Goal: Task Accomplishment & Management: Complete application form

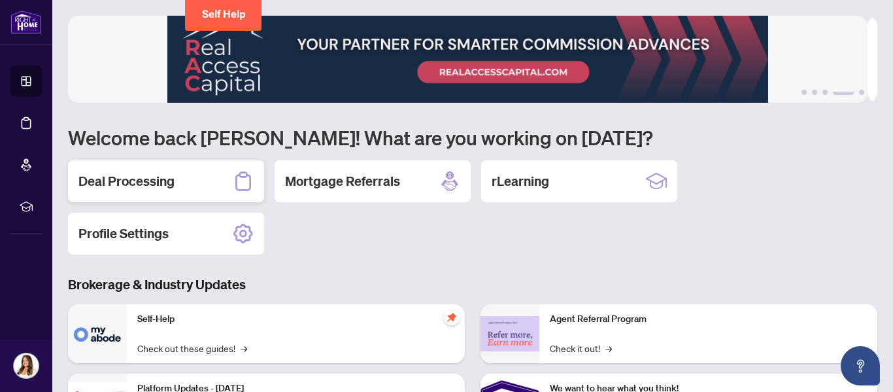
click at [152, 179] on h2 "Deal Processing" at bounding box center [126, 181] width 96 height 18
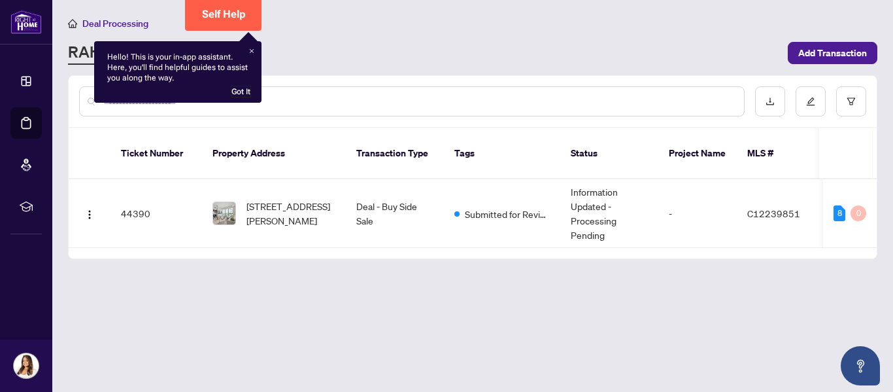
click at [240, 90] on div "Got It" at bounding box center [241, 92] width 20 height 12
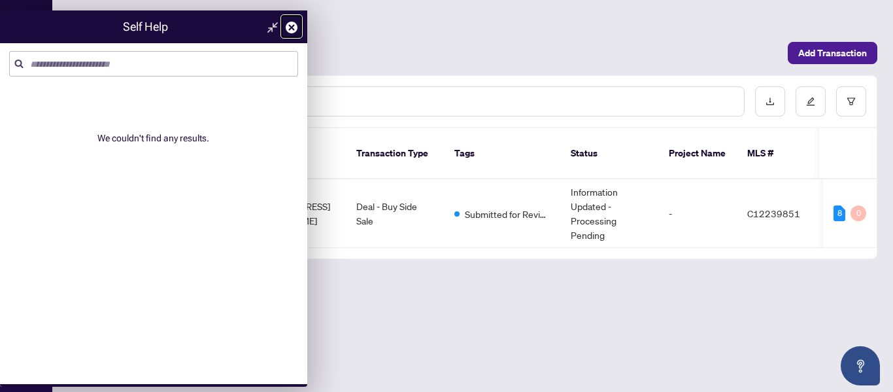
click at [290, 29] on icon at bounding box center [292, 28] width 12 height 12
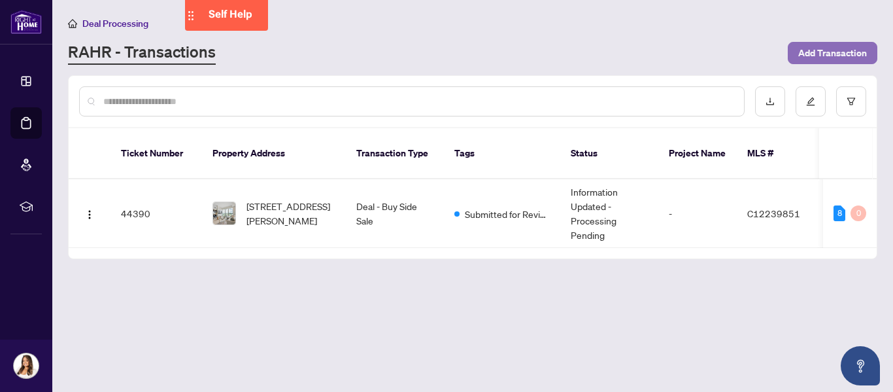
click at [827, 56] on span "Add Transaction" at bounding box center [832, 53] width 69 height 21
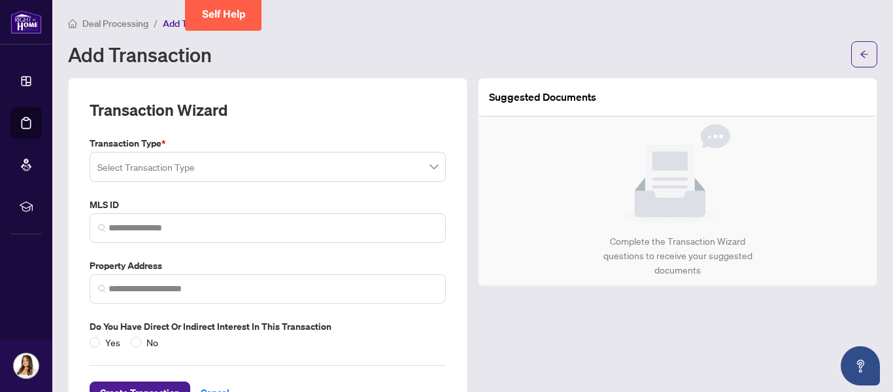
click at [394, 168] on input "search" at bounding box center [261, 168] width 329 height 29
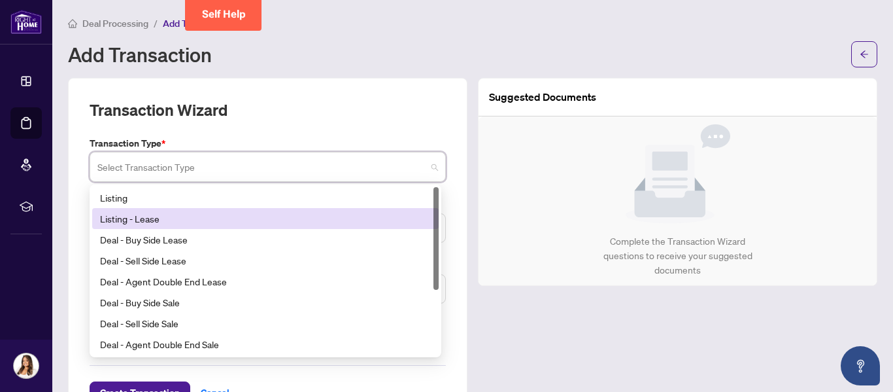
click at [321, 214] on div "Listing - Lease" at bounding box center [265, 218] width 331 height 14
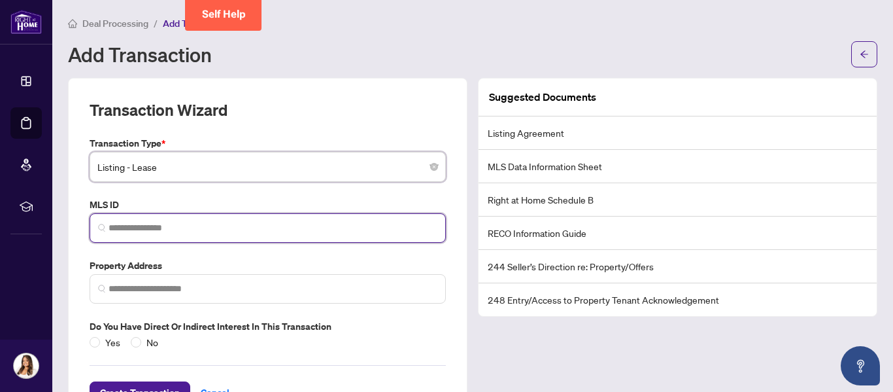
click at [317, 230] on input "search" at bounding box center [273, 228] width 329 height 14
paste input "*********"
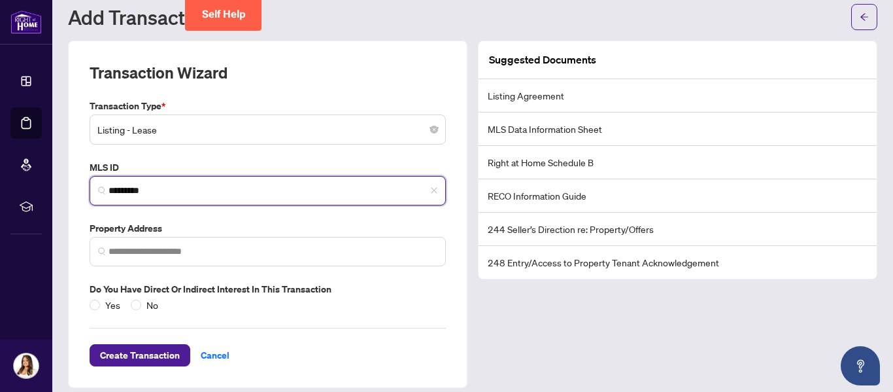
scroll to position [48, 0]
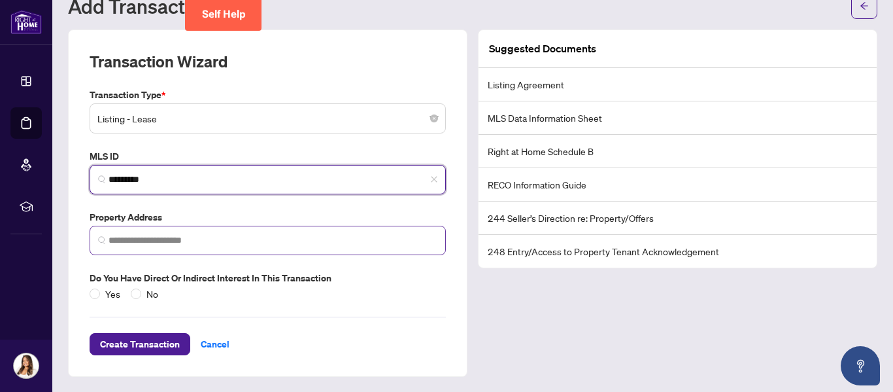
type input "*********"
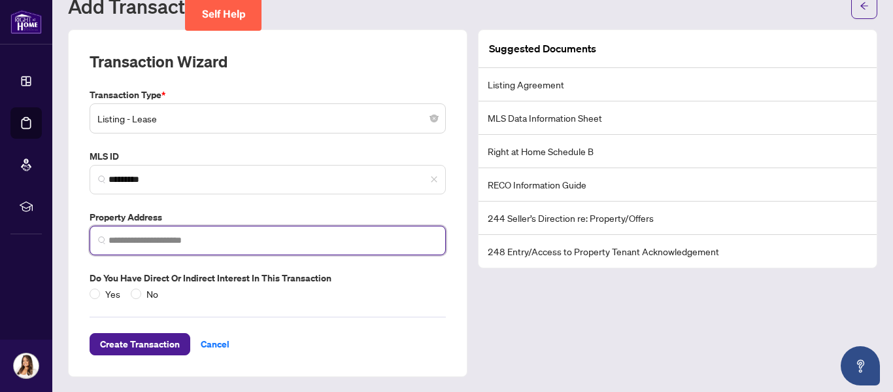
click at [228, 238] on input "search" at bounding box center [273, 240] width 329 height 14
type input "*"
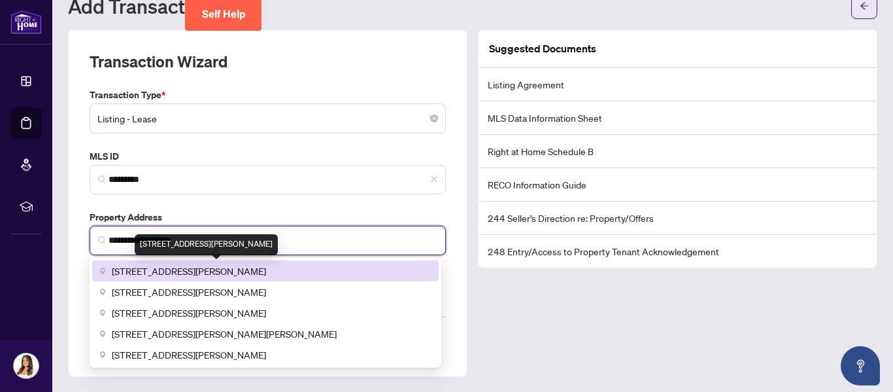
click at [215, 273] on span "[STREET_ADDRESS][PERSON_NAME]" at bounding box center [189, 271] width 154 height 14
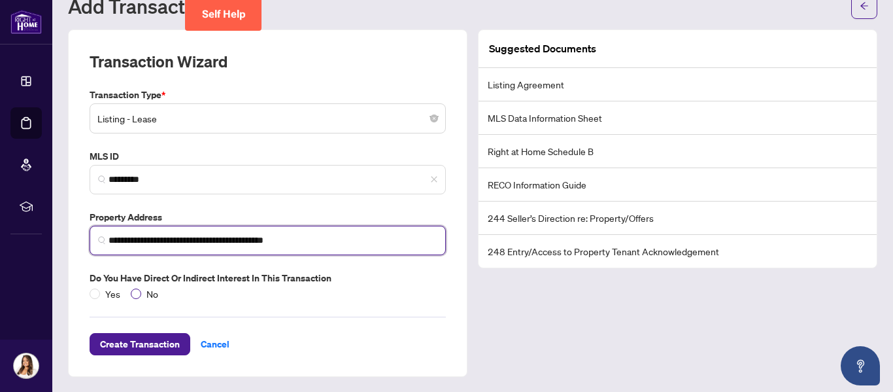
type input "**********"
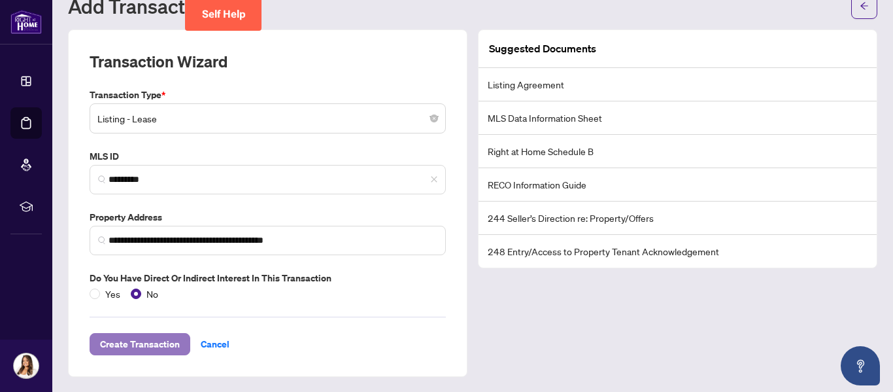
click at [120, 352] on span "Create Transaction" at bounding box center [140, 344] width 80 height 21
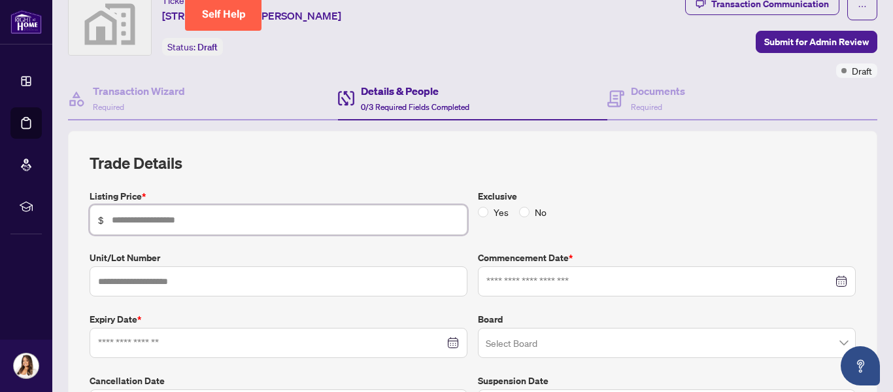
click at [230, 222] on input "text" at bounding box center [285, 220] width 347 height 14
type input "*****"
click at [221, 284] on input "text" at bounding box center [279, 281] width 378 height 30
click at [450, 342] on div at bounding box center [278, 342] width 361 height 14
type input "****"
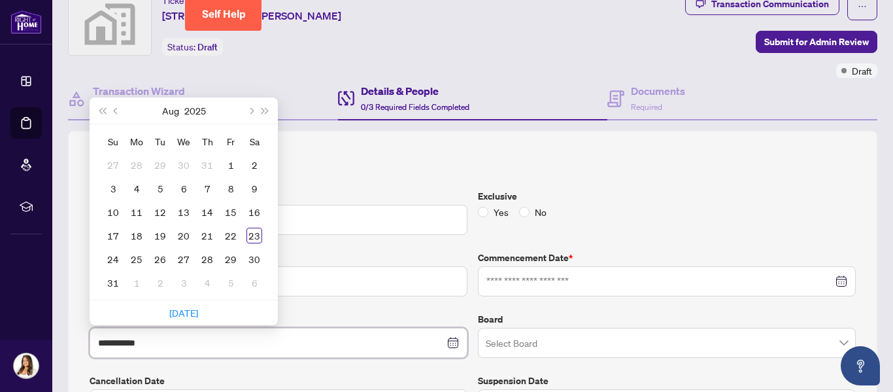
type input "**********"
click at [254, 110] on button "Next month (PageDown)" at bounding box center [250, 110] width 14 height 26
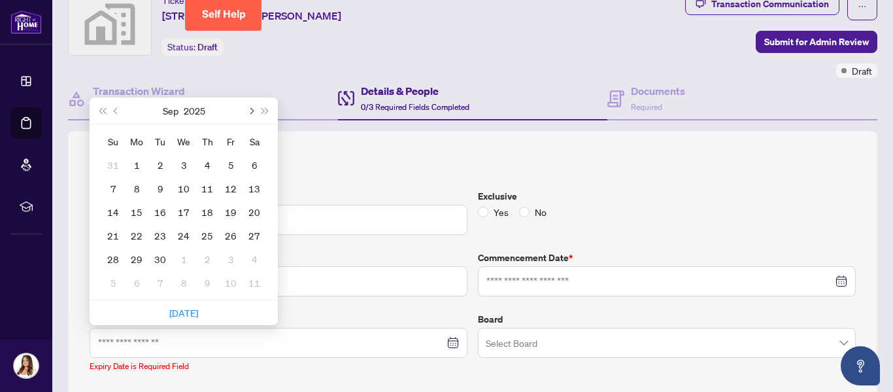
click at [254, 110] on button "Next month (PageDown)" at bounding box center [250, 110] width 14 height 26
type input "**********"
click at [111, 263] on div "23" at bounding box center [113, 259] width 16 height 16
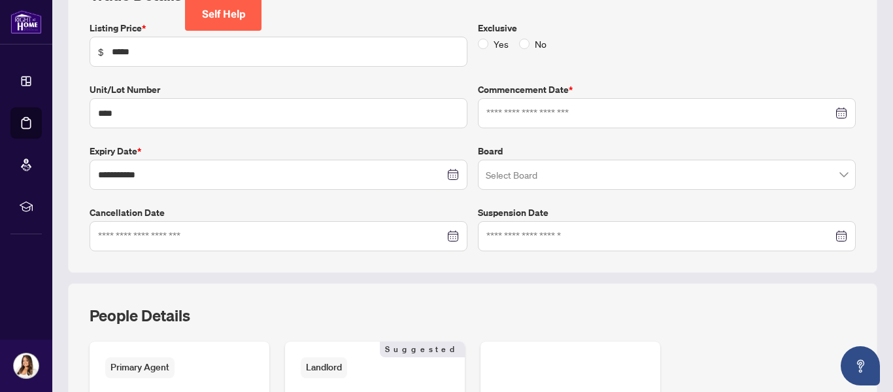
scroll to position [230, 0]
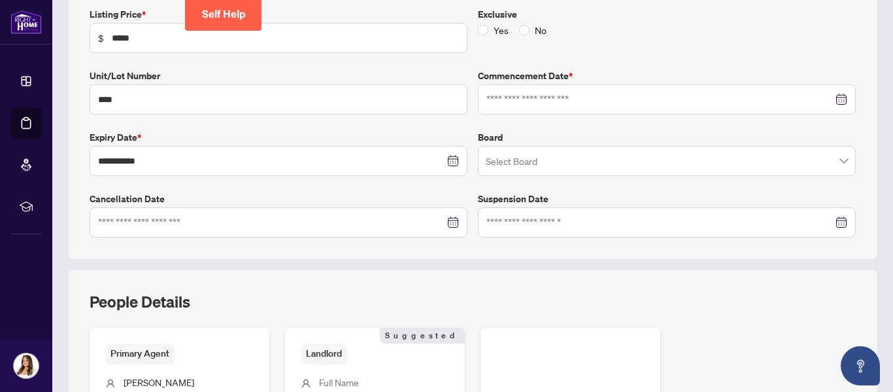
click at [832, 99] on div at bounding box center [667, 99] width 361 height 14
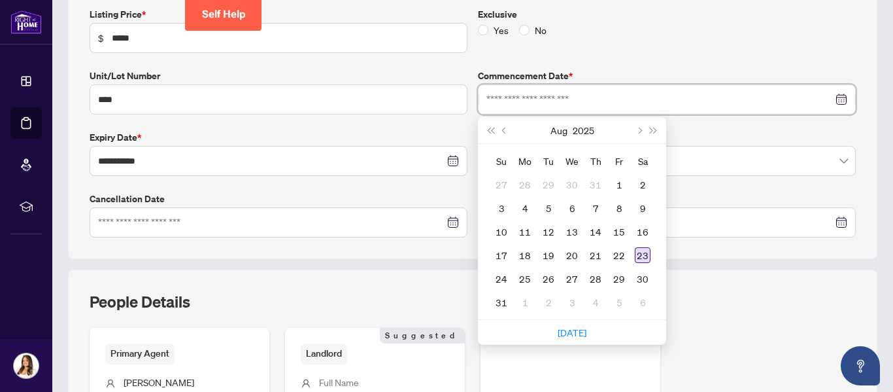
type input "**********"
click at [638, 252] on div "23" at bounding box center [643, 255] width 16 height 16
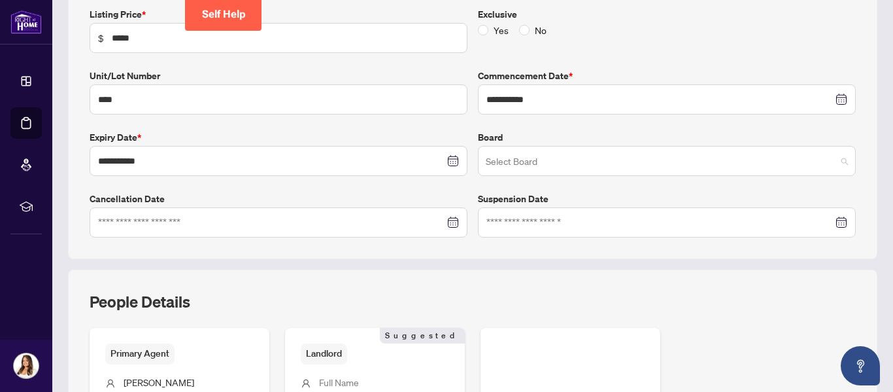
click at [835, 167] on span at bounding box center [667, 160] width 362 height 25
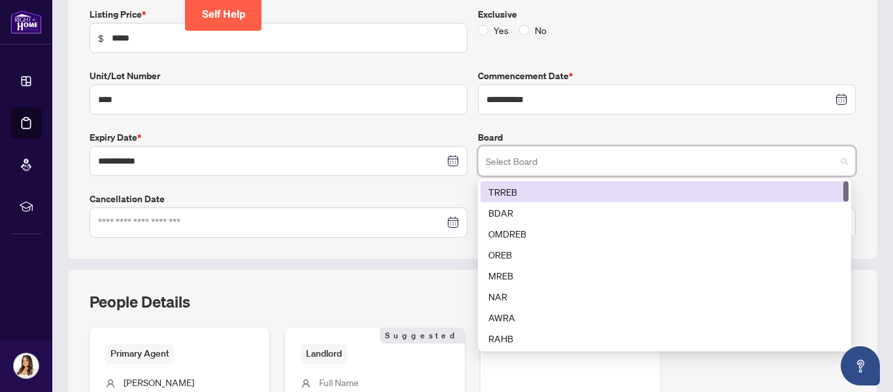
click at [559, 189] on div "TRREB" at bounding box center [664, 191] width 352 height 14
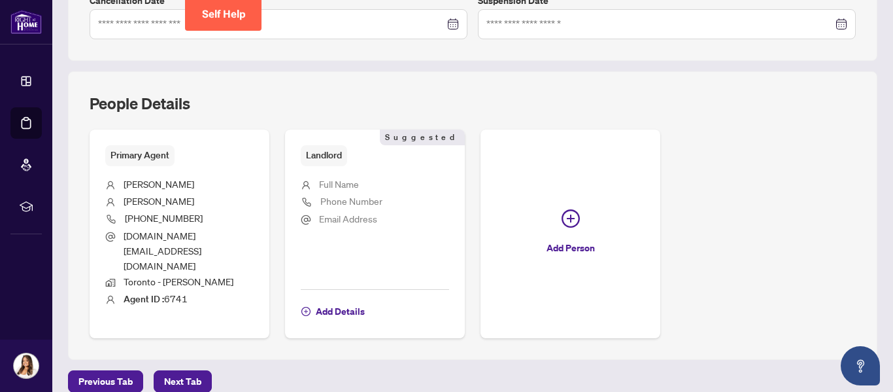
scroll to position [430, 0]
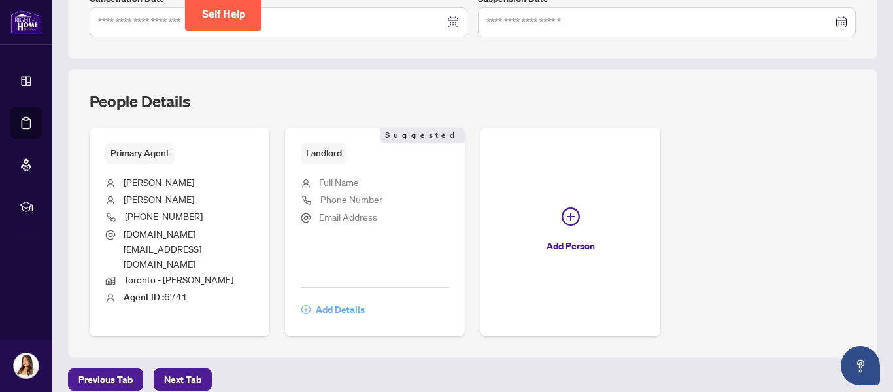
click at [349, 299] on span "Add Details" at bounding box center [340, 309] width 49 height 21
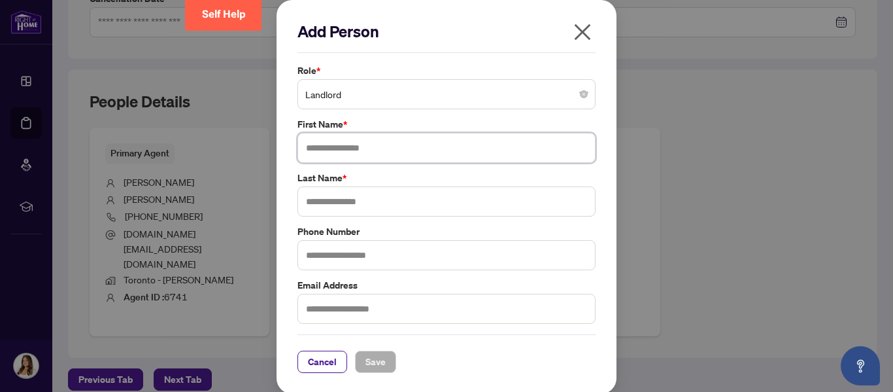
click at [369, 152] on input "text" at bounding box center [447, 148] width 298 height 30
type input "*******"
type input "********"
type input "*"
click at [334, 253] on input "text" at bounding box center [447, 255] width 298 height 30
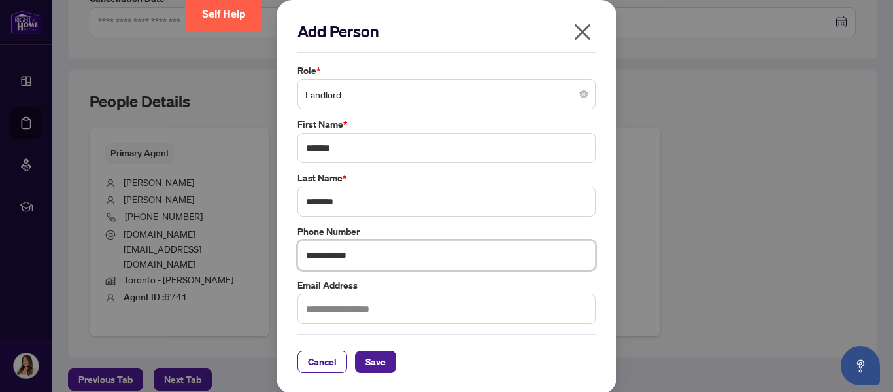
type input "**********"
click at [339, 317] on input "text" at bounding box center [447, 309] width 298 height 30
type input "**********"
click at [371, 361] on span "Save" at bounding box center [376, 361] width 20 height 21
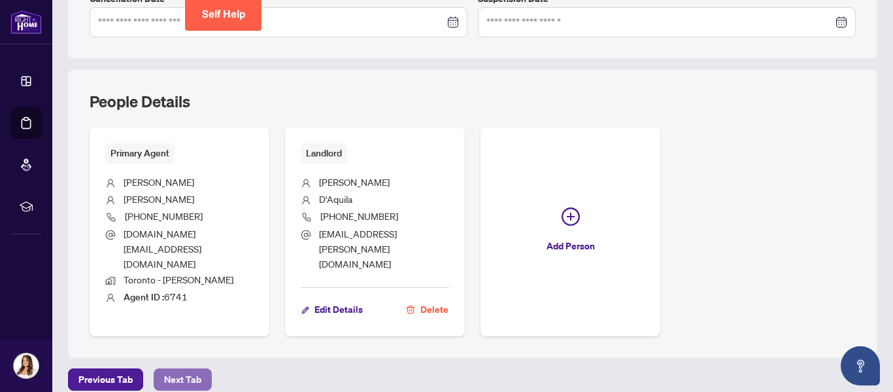
click at [182, 369] on span "Next Tab" at bounding box center [182, 379] width 37 height 21
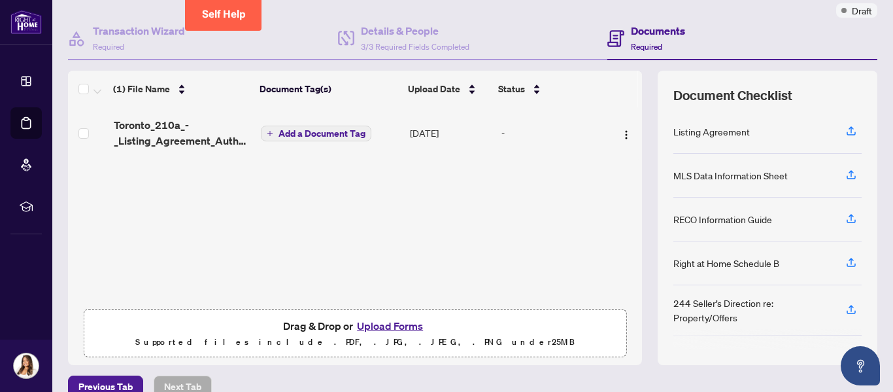
scroll to position [110, 0]
click at [846, 211] on icon "button" at bounding box center [852, 217] width 12 height 12
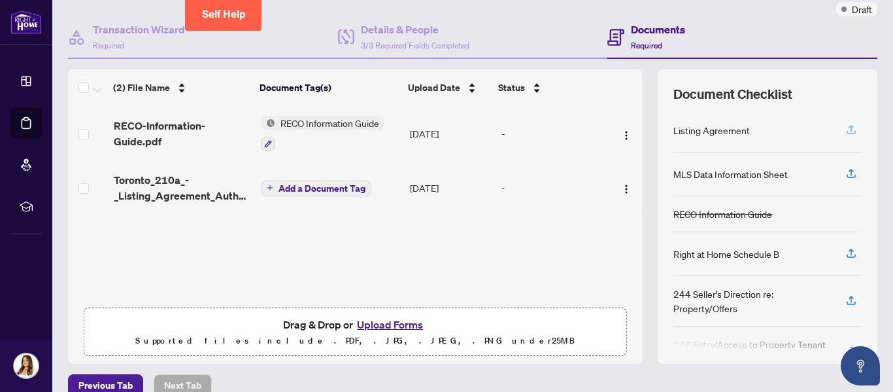
click at [846, 126] on icon "button" at bounding box center [852, 130] width 12 height 12
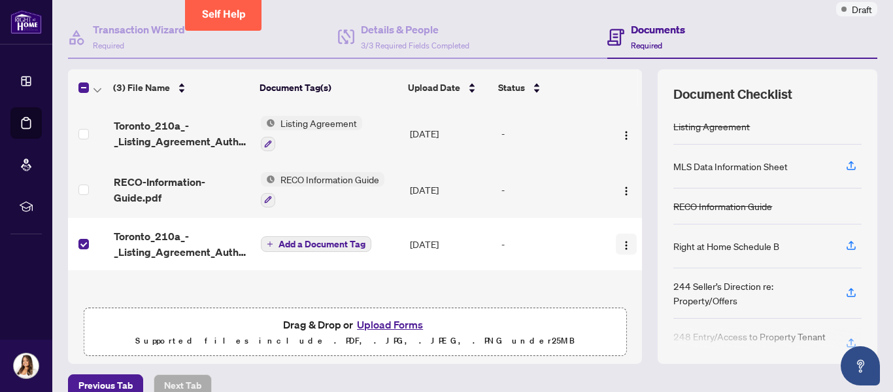
click at [621, 240] on img "button" at bounding box center [626, 245] width 10 height 10
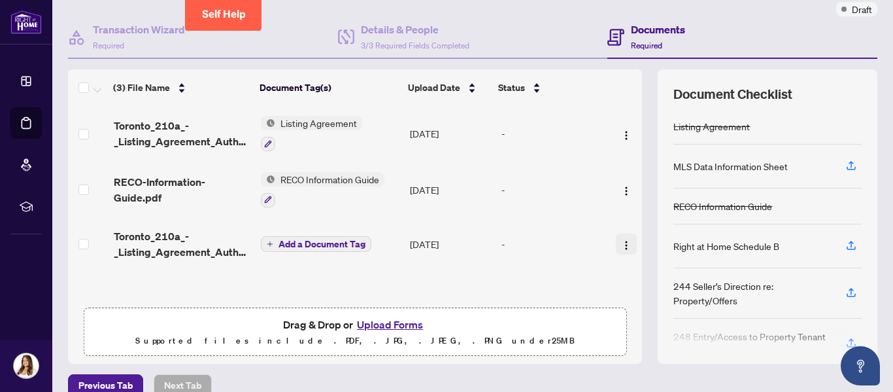
click at [621, 248] on img "button" at bounding box center [626, 245] width 10 height 10
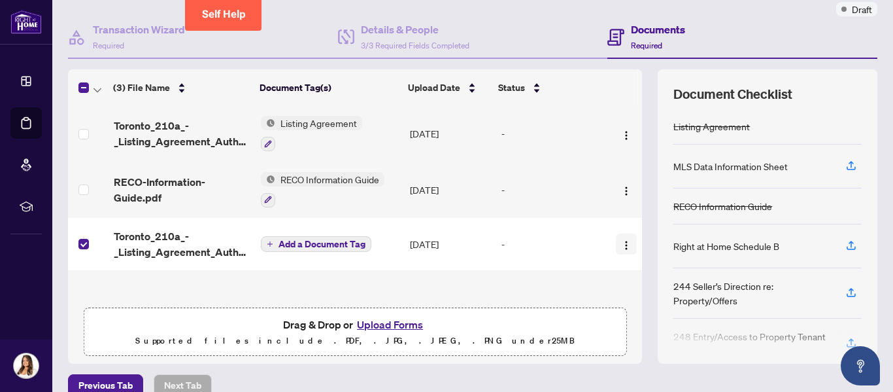
click at [619, 243] on button "button" at bounding box center [626, 243] width 21 height 21
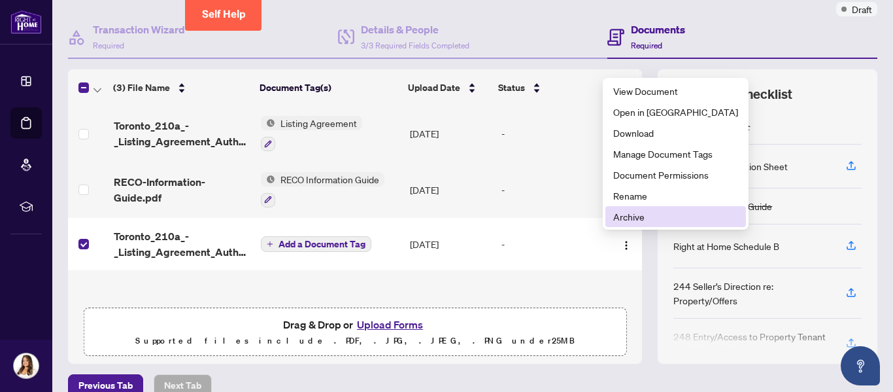
click at [639, 214] on span "Archive" at bounding box center [675, 216] width 125 height 14
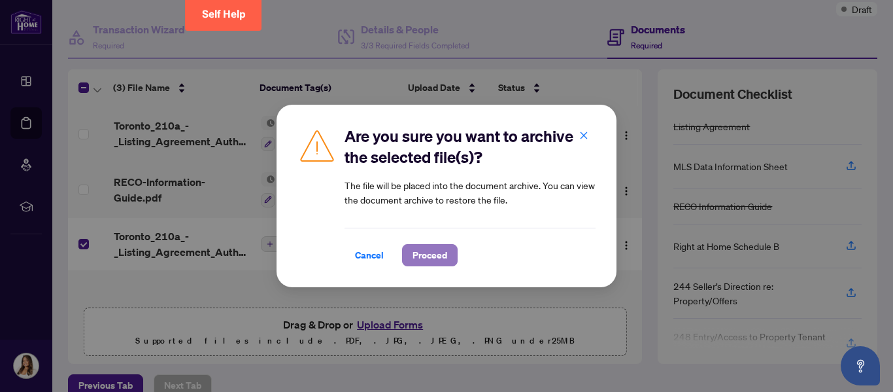
click at [439, 253] on button "Proceed" at bounding box center [430, 255] width 56 height 22
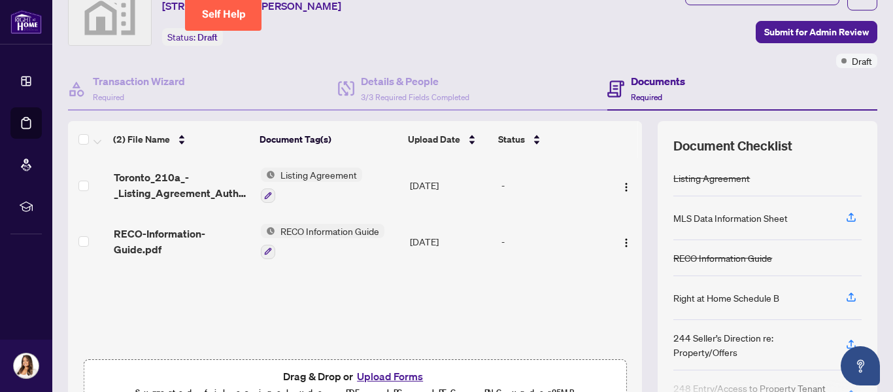
scroll to position [60, 0]
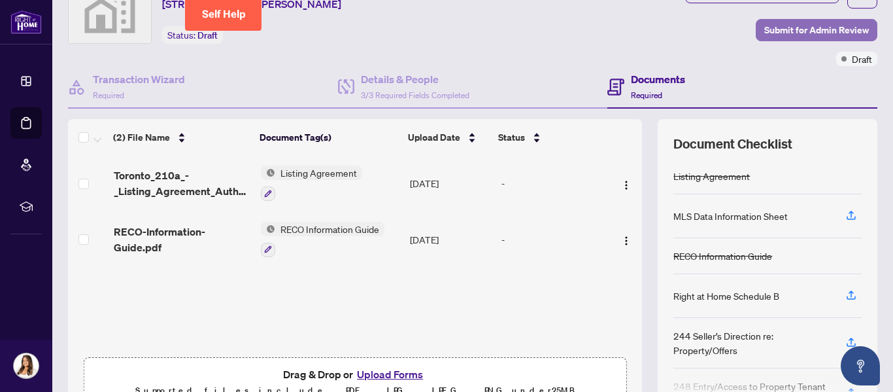
click at [807, 32] on span "Submit for Admin Review" at bounding box center [816, 30] width 105 height 21
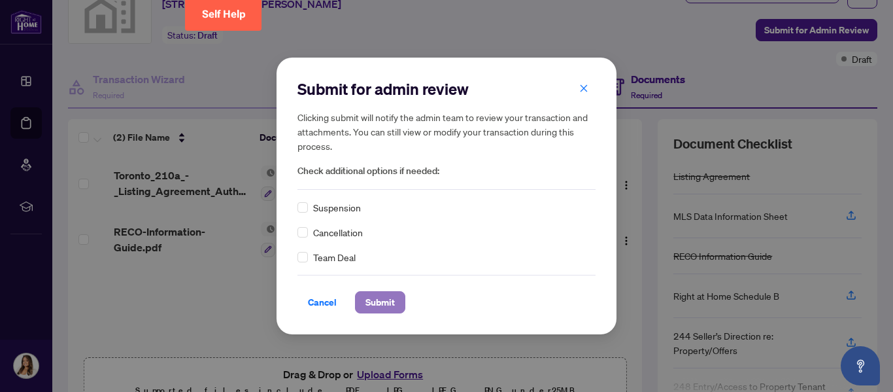
click at [371, 306] on span "Submit" at bounding box center [380, 302] width 29 height 21
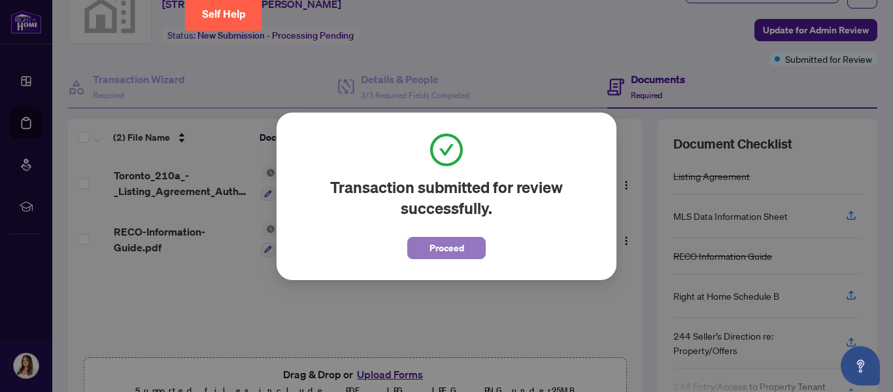
click at [434, 247] on span "Proceed" at bounding box center [447, 247] width 35 height 21
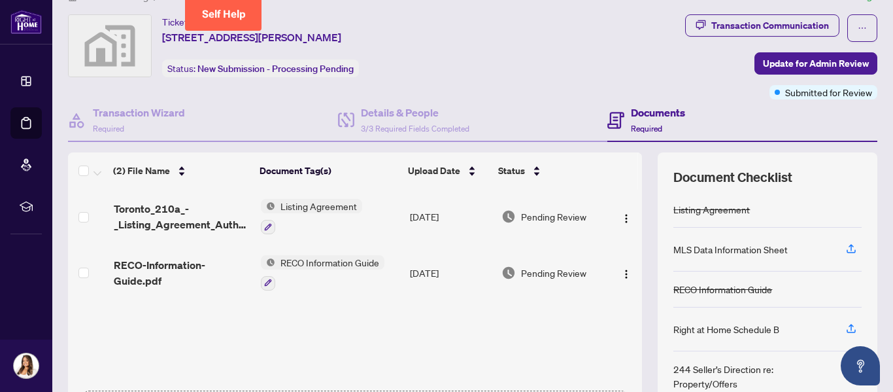
scroll to position [0, 0]
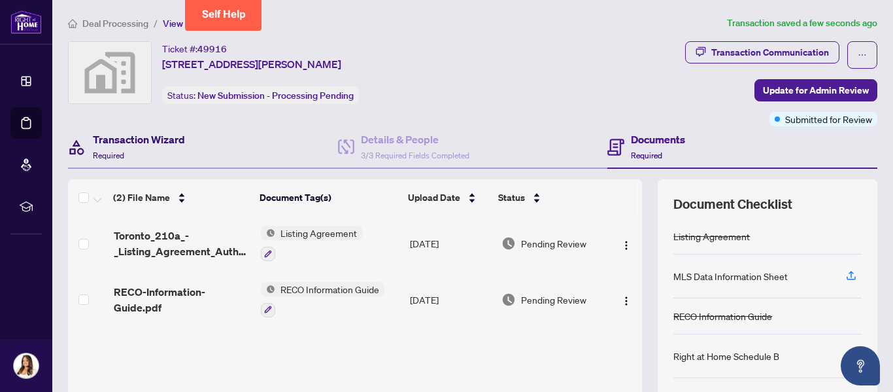
click at [171, 139] on h4 "Transaction Wizard" at bounding box center [139, 139] width 92 height 16
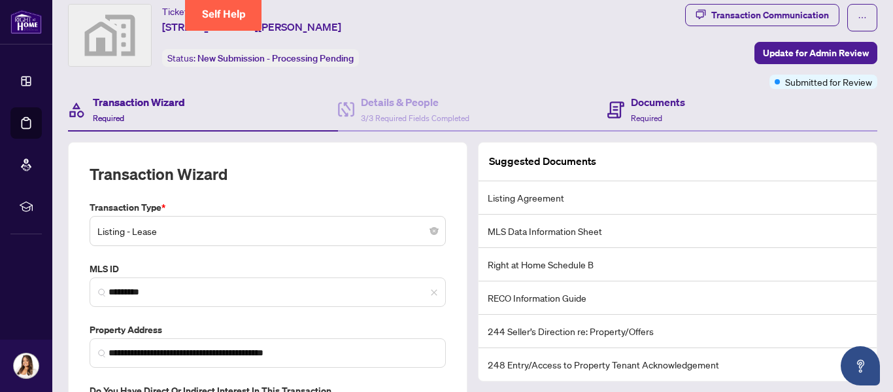
scroll to position [22, 0]
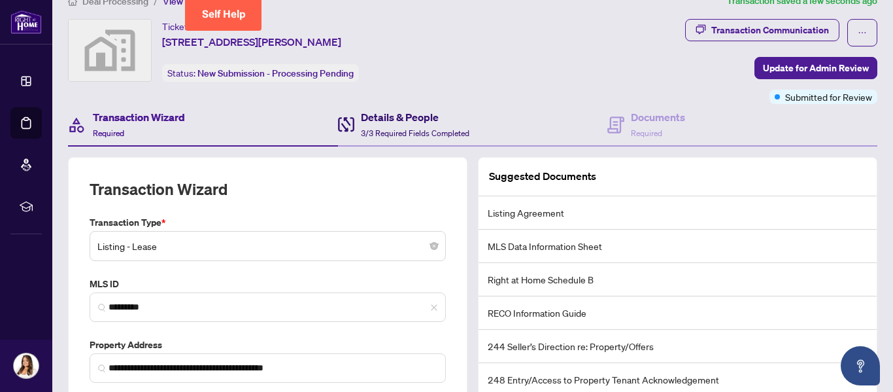
click at [417, 136] on span "3/3 Required Fields Completed" at bounding box center [415, 133] width 109 height 10
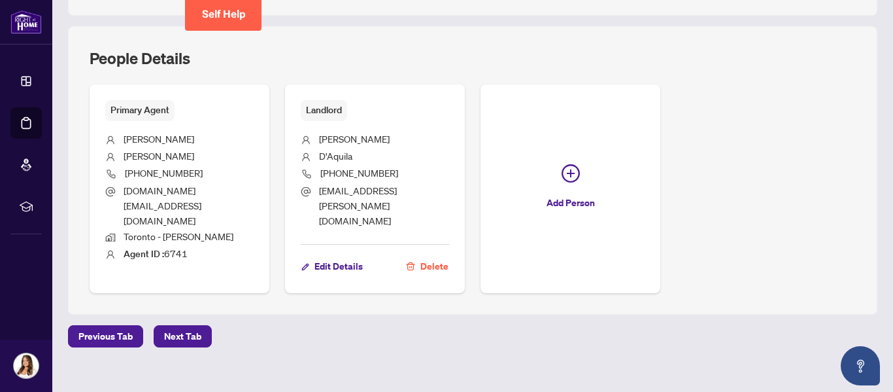
scroll to position [474, 0]
click at [184, 325] on span "Next Tab" at bounding box center [182, 335] width 37 height 21
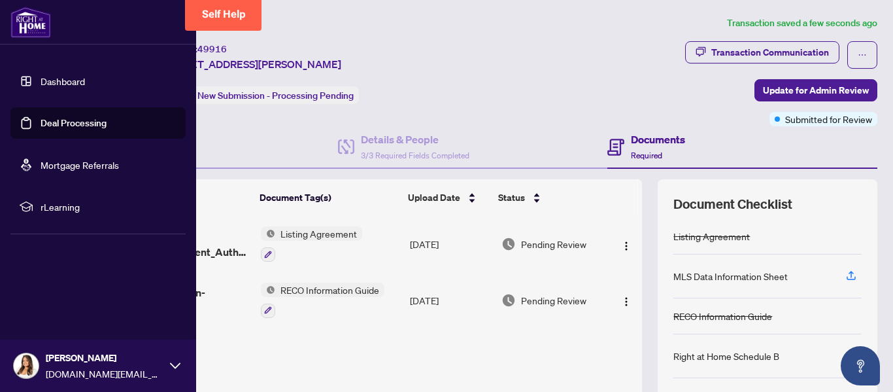
click at [48, 80] on link "Dashboard" at bounding box center [63, 81] width 44 height 12
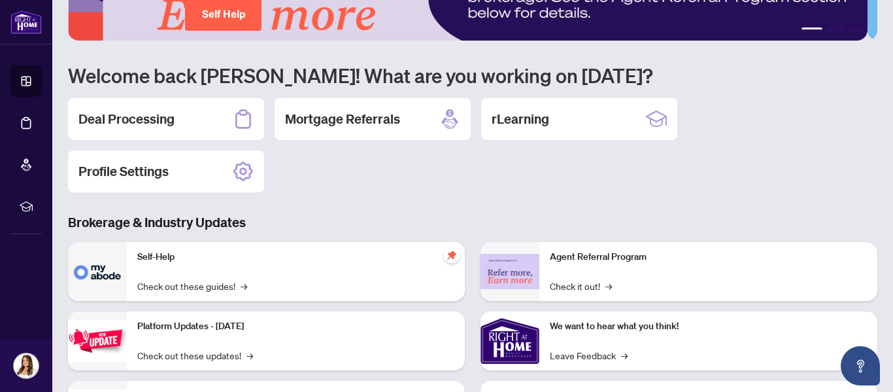
scroll to position [50, 0]
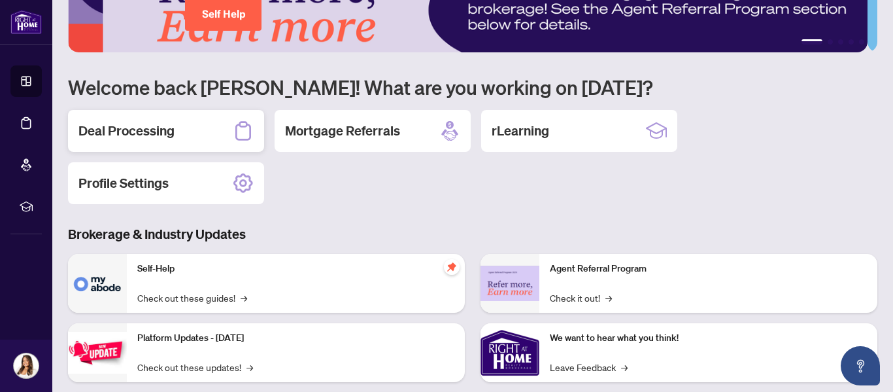
click at [184, 129] on div "Deal Processing" at bounding box center [166, 131] width 196 height 42
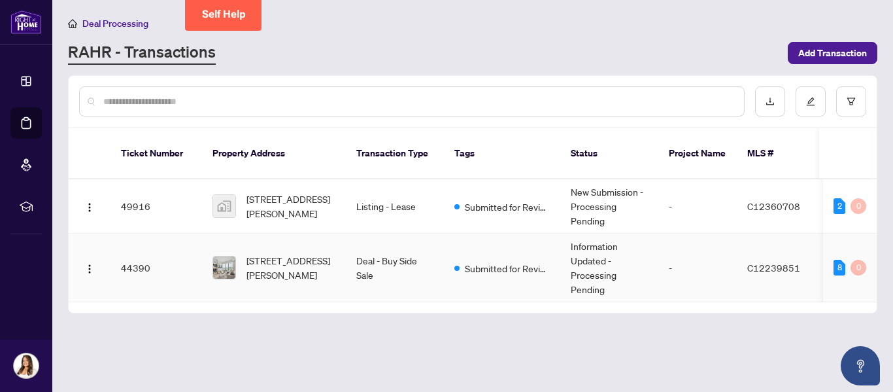
click at [770, 262] on span "C12239851" at bounding box center [773, 268] width 53 height 12
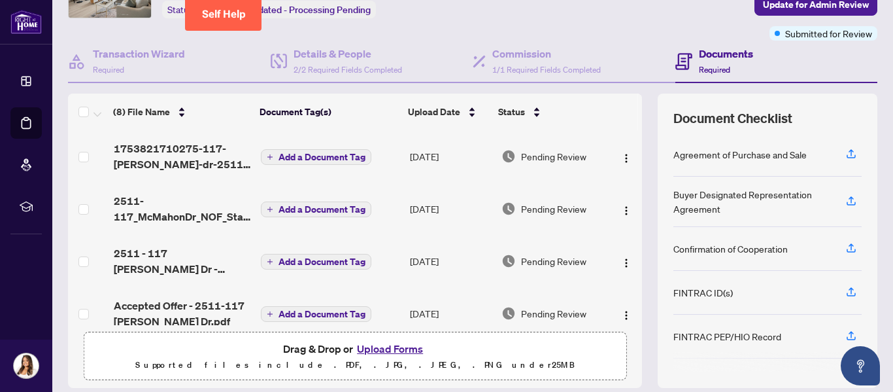
scroll to position [93, 0]
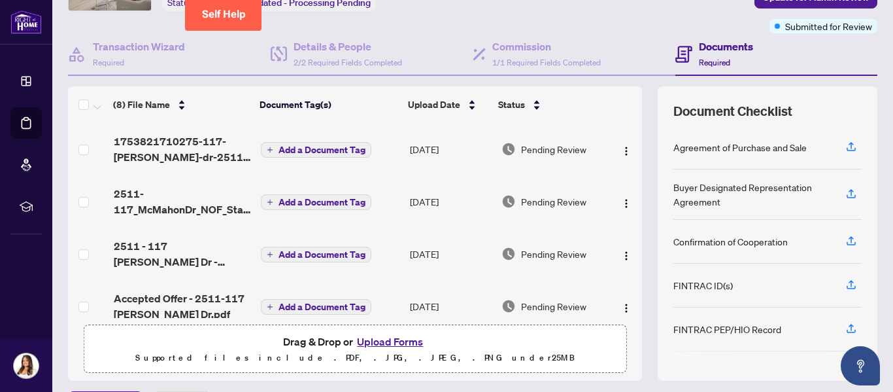
click at [296, 151] on span "Add a Document Tag" at bounding box center [322, 149] width 87 height 9
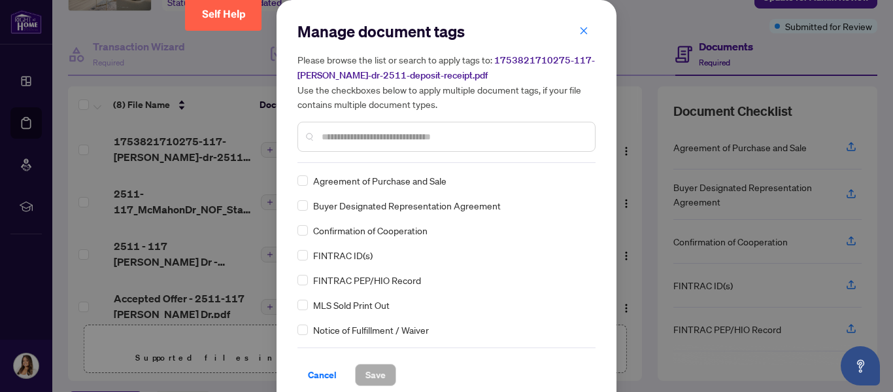
click at [373, 139] on input "text" at bounding box center [453, 136] width 263 height 14
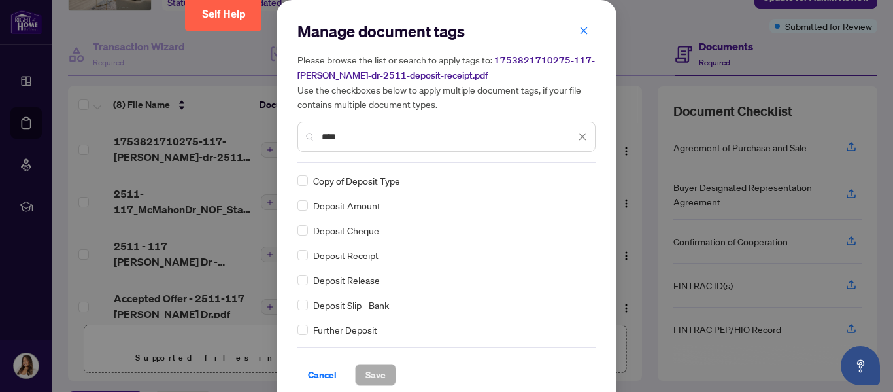
type input "****"
click at [366, 372] on span "Save" at bounding box center [376, 374] width 20 height 21
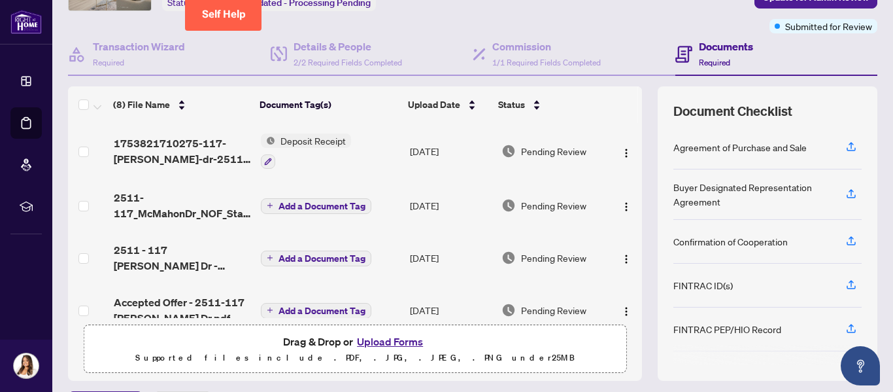
click at [300, 204] on span "Add a Document Tag" at bounding box center [322, 205] width 87 height 9
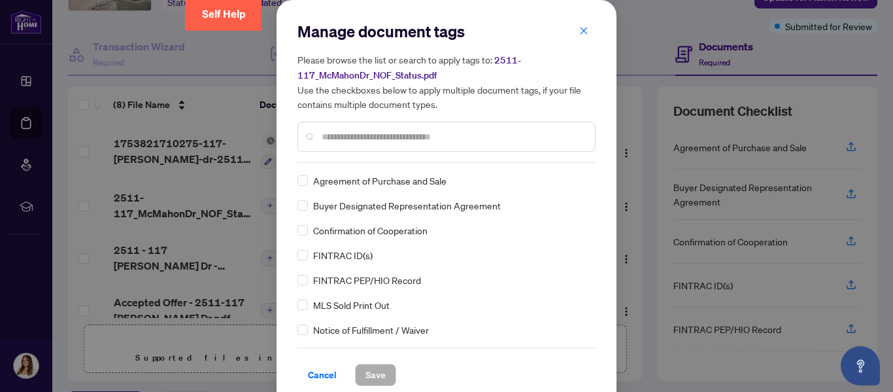
click at [389, 139] on input "text" at bounding box center [453, 136] width 263 height 14
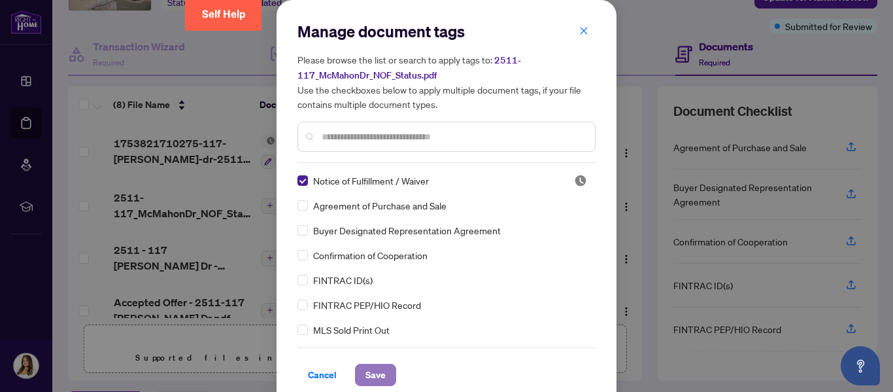
click at [374, 373] on span "Save" at bounding box center [376, 374] width 20 height 21
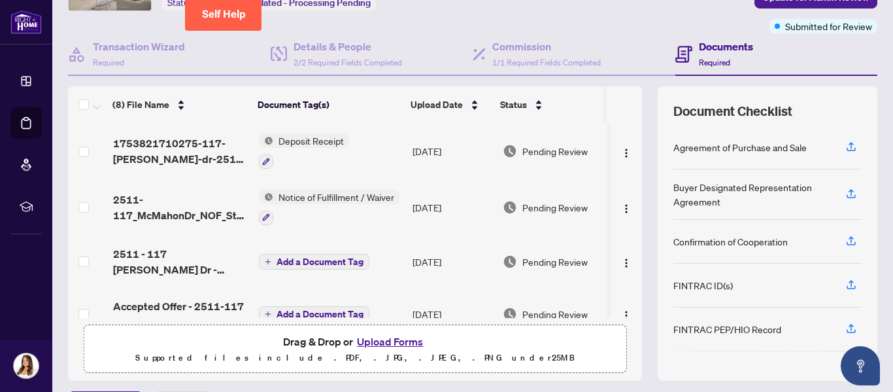
click at [339, 192] on span "Notice of Fulfillment / Waiver" at bounding box center [336, 197] width 126 height 14
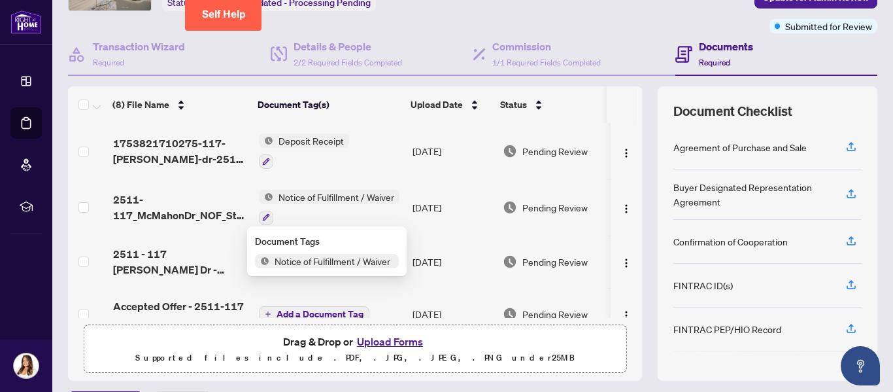
click at [319, 255] on span "Notice of Fulfillment / Waiver" at bounding box center [332, 261] width 126 height 14
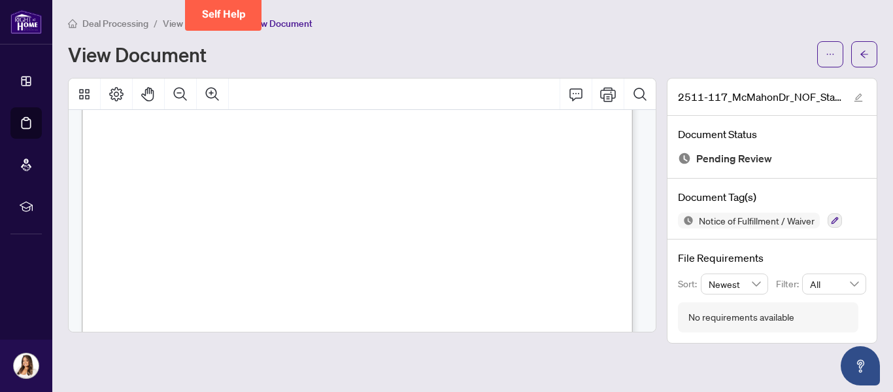
scroll to position [494, 0]
click at [279, 22] on span "View Document" at bounding box center [279, 24] width 65 height 12
click at [170, 24] on span "View Transaction" at bounding box center [198, 24] width 70 height 12
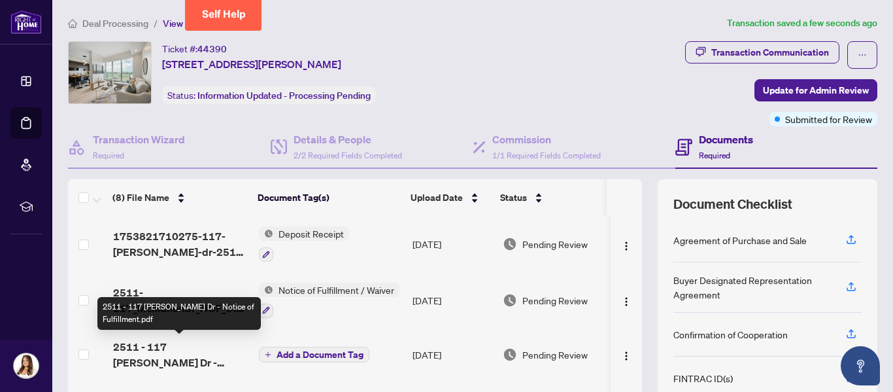
click at [208, 357] on span "2511 - 117 [PERSON_NAME] Dr - Notice of Fulfillment.pdf" at bounding box center [180, 354] width 135 height 31
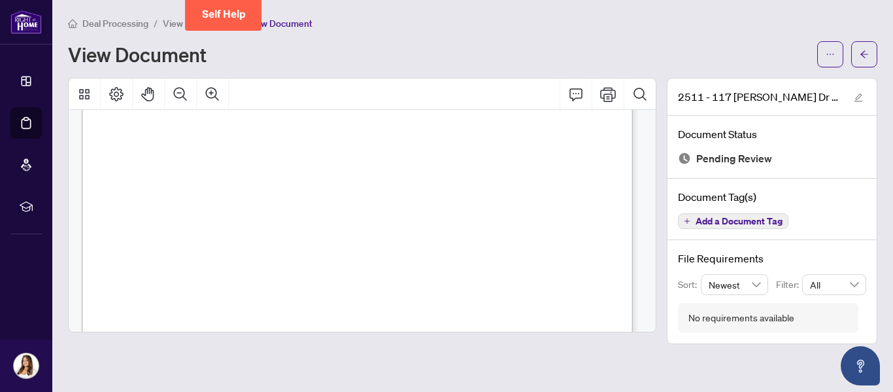
scroll to position [518, 0]
click at [174, 21] on span "View Transaction" at bounding box center [198, 24] width 70 height 12
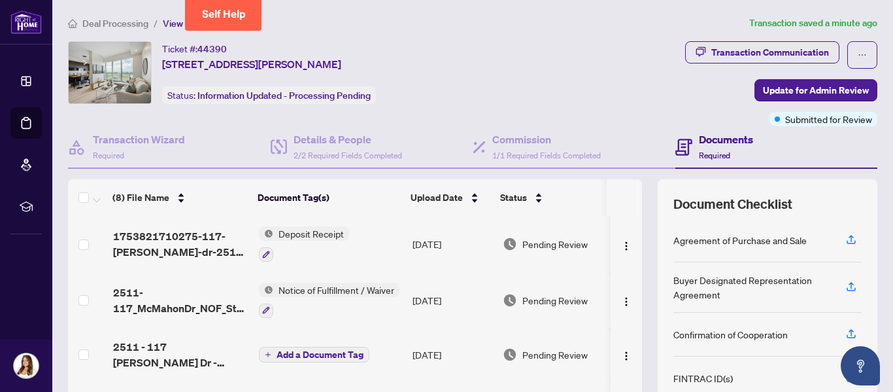
click at [317, 352] on span "Add a Document Tag" at bounding box center [320, 354] width 87 height 9
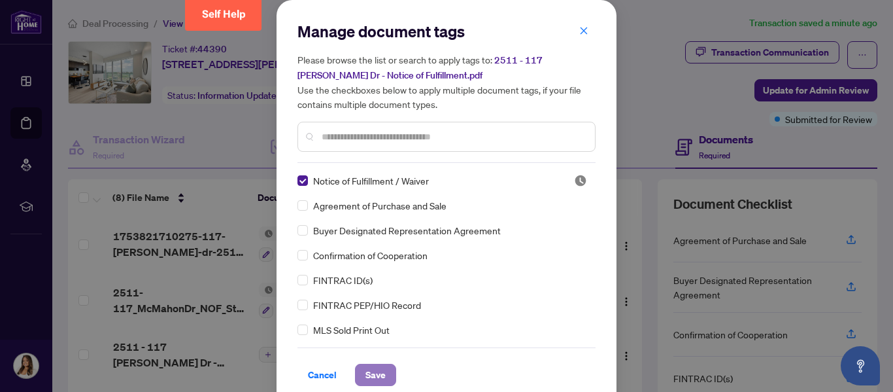
click at [366, 373] on span "Save" at bounding box center [376, 374] width 20 height 21
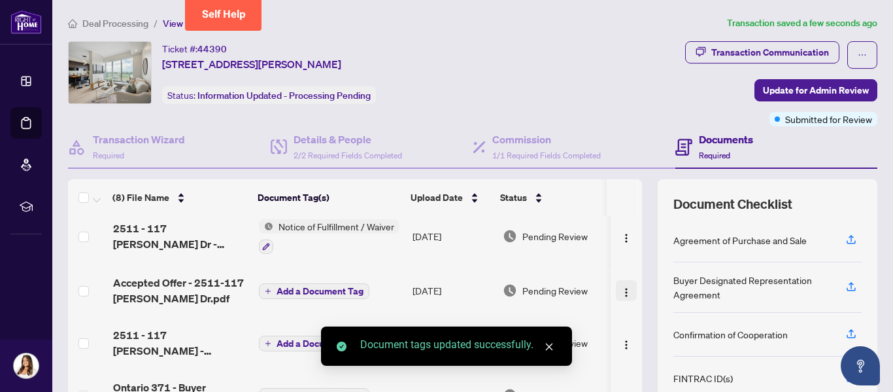
scroll to position [121, 0]
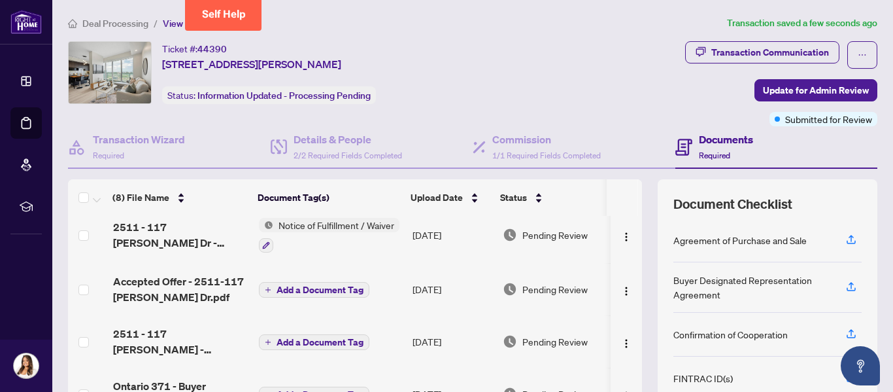
click at [347, 287] on span "Add a Document Tag" at bounding box center [320, 289] width 87 height 9
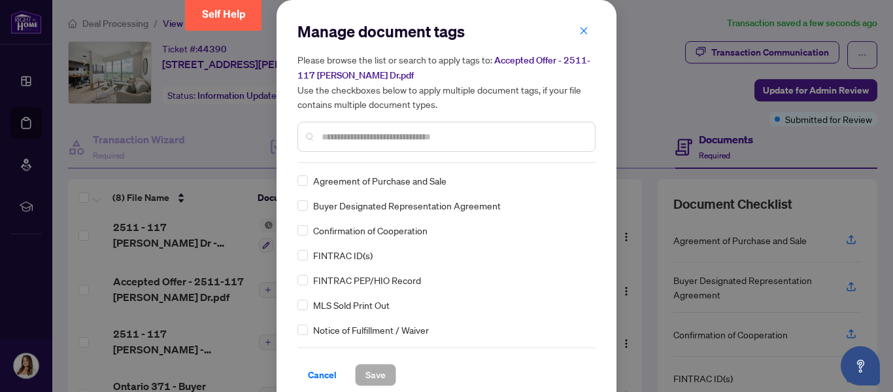
click at [304, 176] on div "Agreement of Purchase and Sale" at bounding box center [443, 180] width 290 height 14
click at [303, 182] on div "Agreement of Purchase and Sale" at bounding box center [443, 180] width 290 height 14
click at [368, 371] on span "Save" at bounding box center [376, 374] width 20 height 21
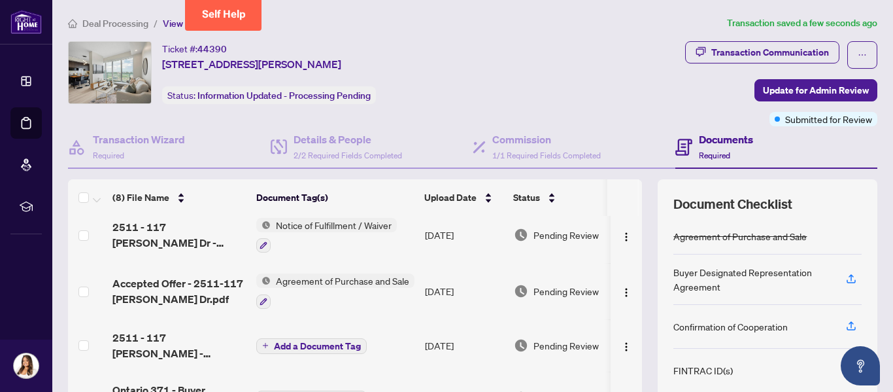
click at [275, 341] on span "Add a Document Tag" at bounding box center [317, 345] width 87 height 9
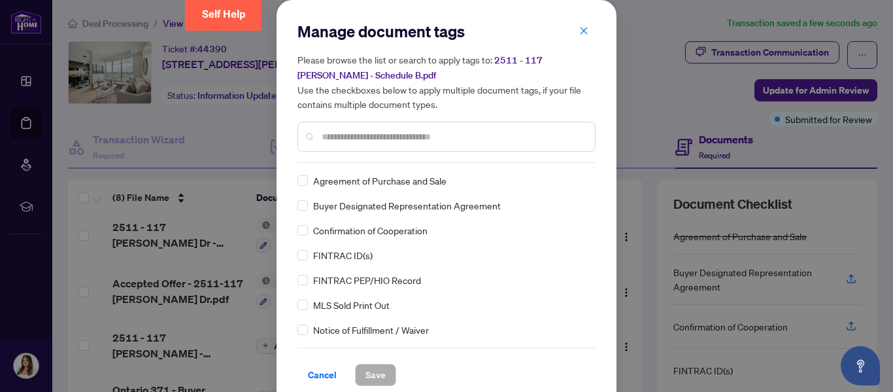
click at [411, 129] on input "text" at bounding box center [453, 136] width 263 height 14
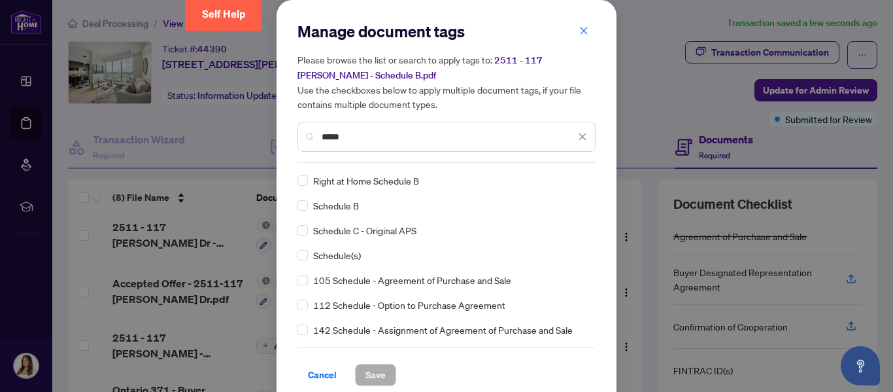
type input "*****"
click at [379, 367] on button "Save" at bounding box center [375, 375] width 41 height 22
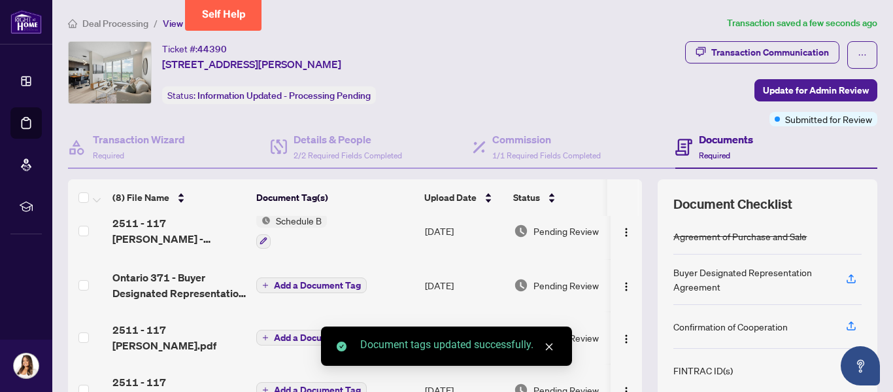
scroll to position [243, 0]
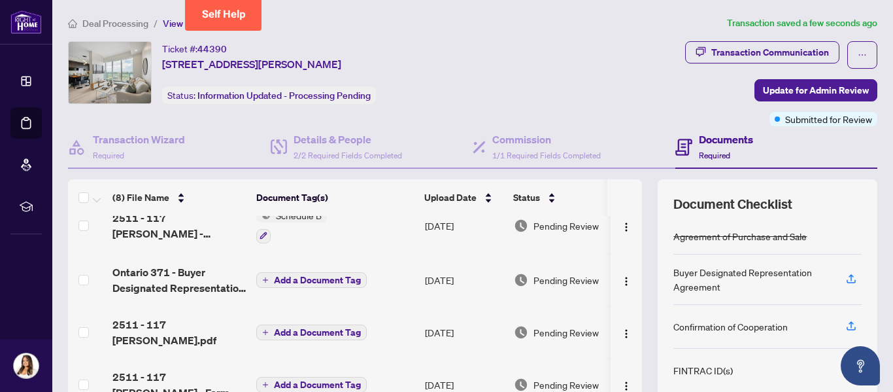
click at [287, 279] on span "Add a Document Tag" at bounding box center [317, 279] width 87 height 9
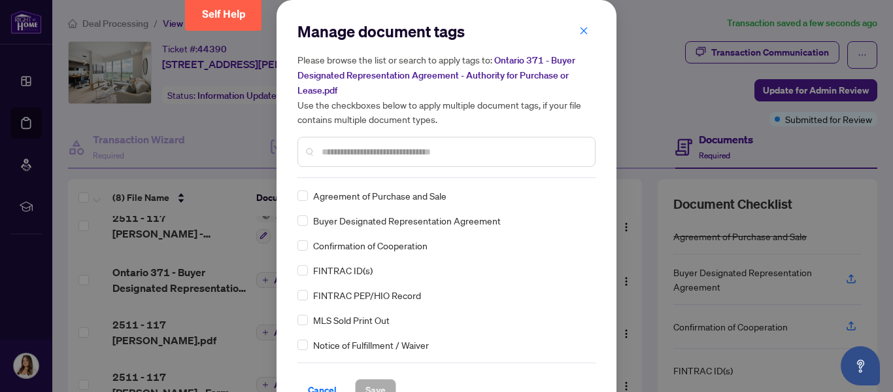
click at [338, 153] on input "text" at bounding box center [453, 152] width 263 height 14
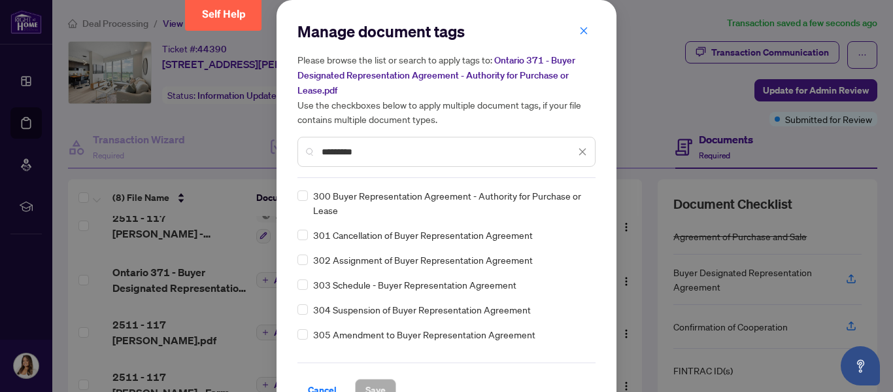
type input "*********"
click at [371, 390] on span "Save" at bounding box center [376, 389] width 20 height 21
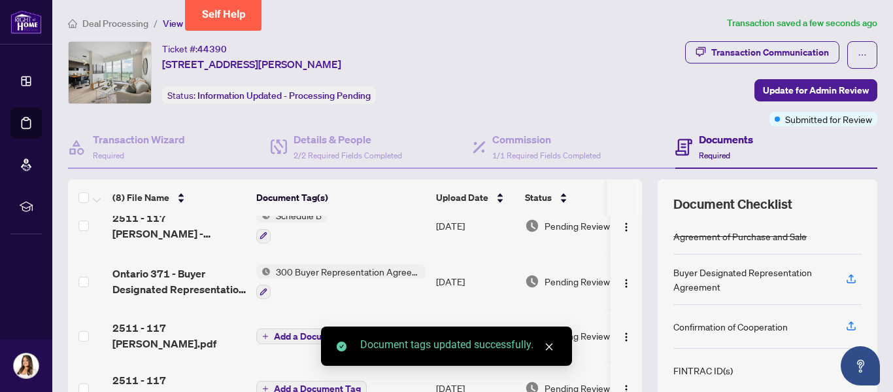
scroll to position [249, 0]
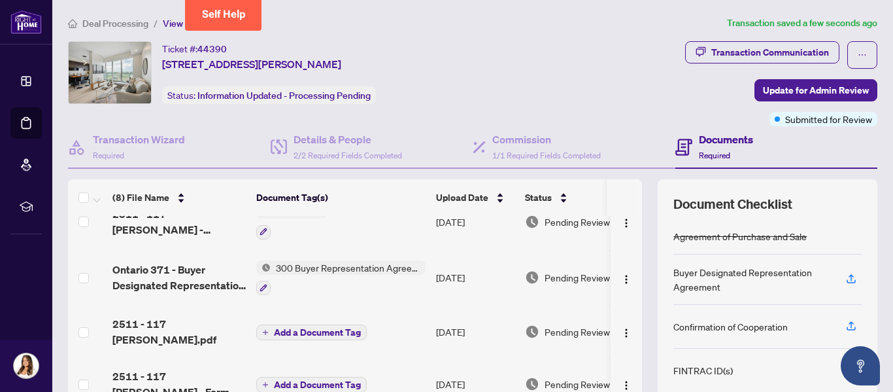
click at [328, 328] on span "Add a Document Tag" at bounding box center [317, 332] width 87 height 9
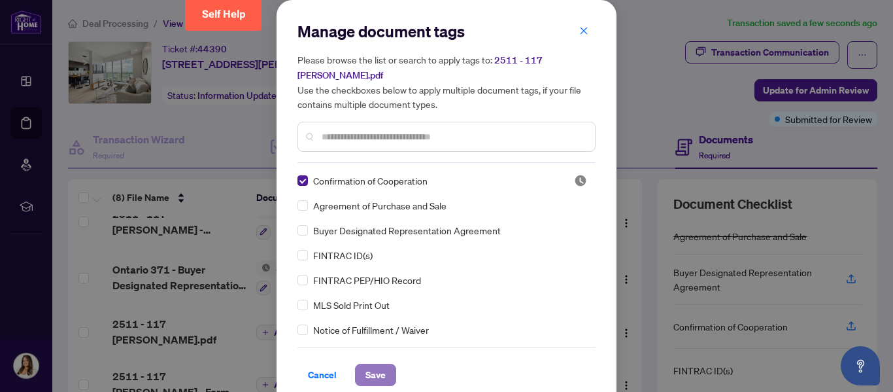
click at [366, 368] on span "Save" at bounding box center [376, 374] width 20 height 21
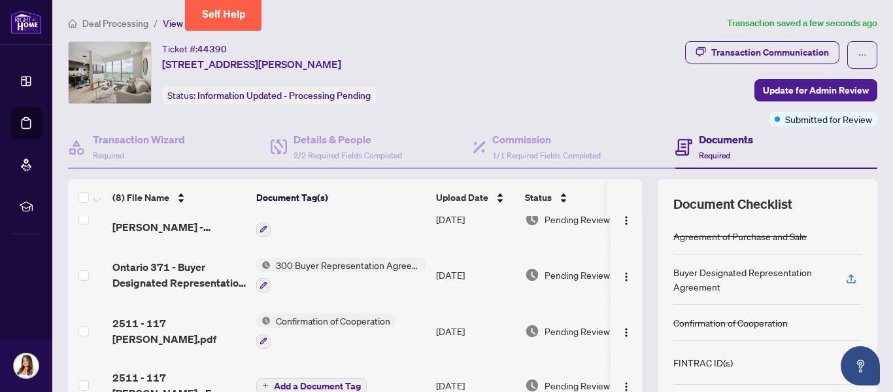
scroll to position [252, 0]
click at [349, 381] on span "Add a Document Tag" at bounding box center [317, 385] width 87 height 9
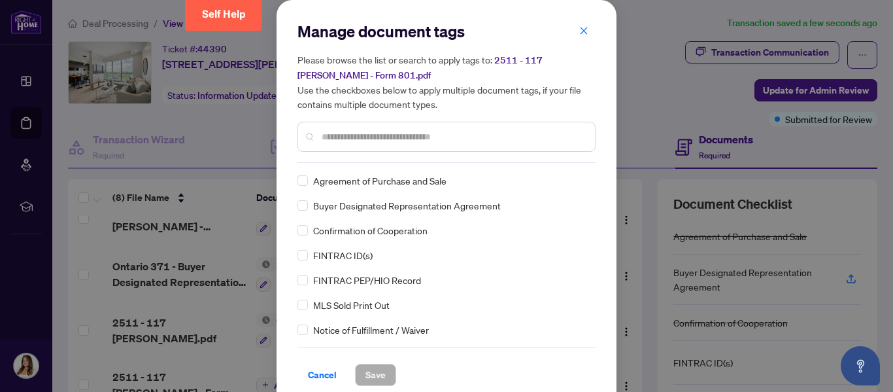
click at [380, 138] on input "text" at bounding box center [453, 136] width 263 height 14
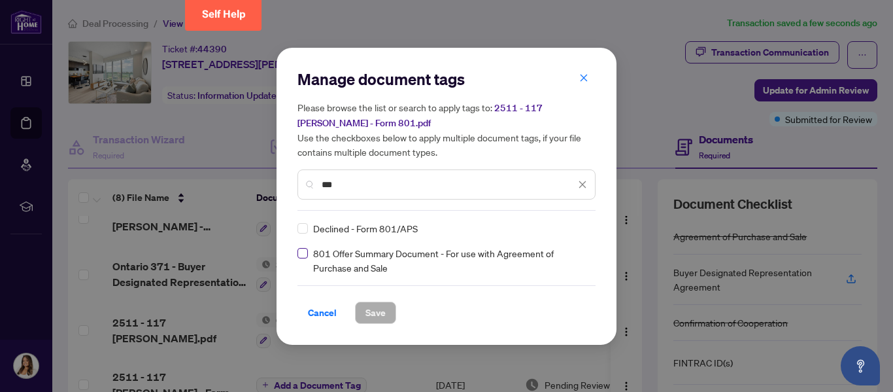
type input "***"
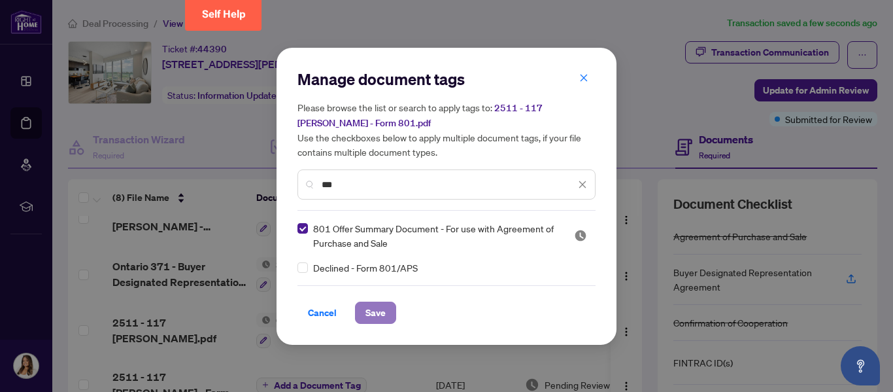
click at [369, 312] on span "Save" at bounding box center [376, 312] width 20 height 21
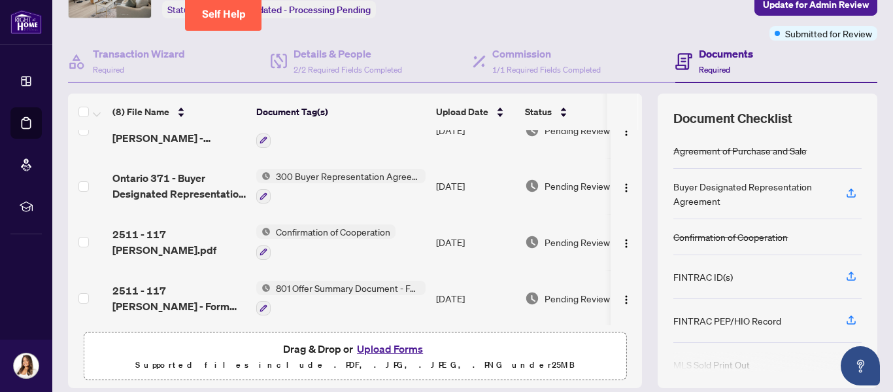
scroll to position [0, 33]
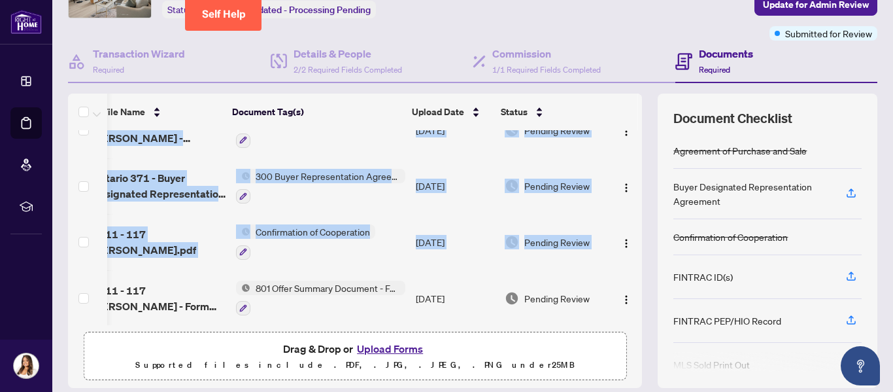
drag, startPoint x: 634, startPoint y: 287, endPoint x: 622, endPoint y: 227, distance: 61.3
click at [622, 227] on div "(8) File Name Document Tag(s) Upload Date Status 1753821710275-117-[PERSON_NAME…" at bounding box center [473, 241] width 810 height 294
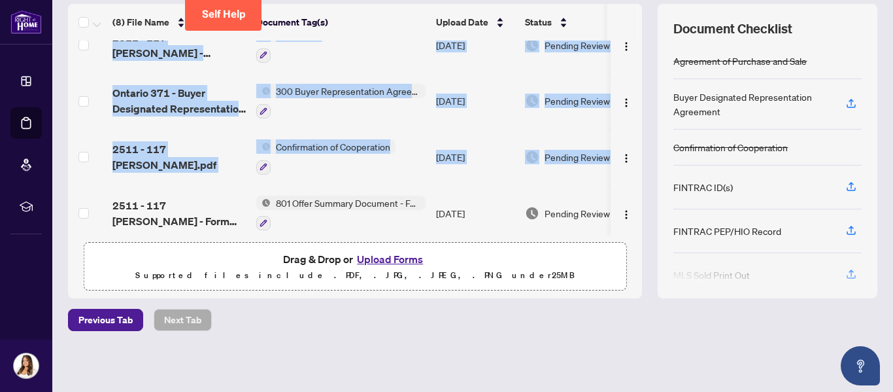
scroll to position [256, 0]
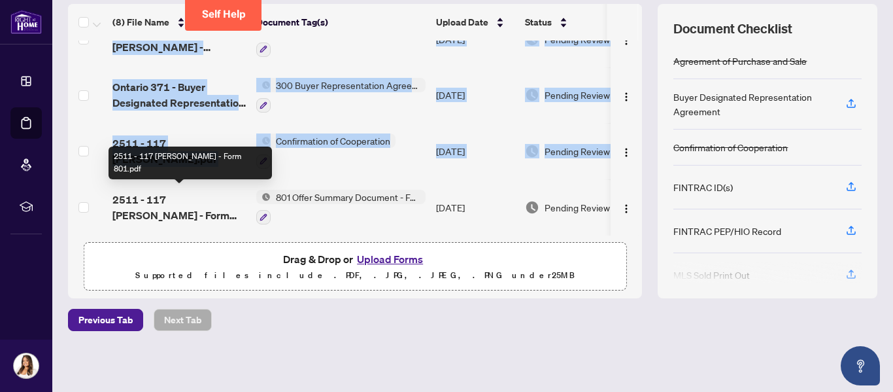
click at [196, 192] on span "2511 - 117 [PERSON_NAME] - Form 801.pdf" at bounding box center [178, 207] width 133 height 31
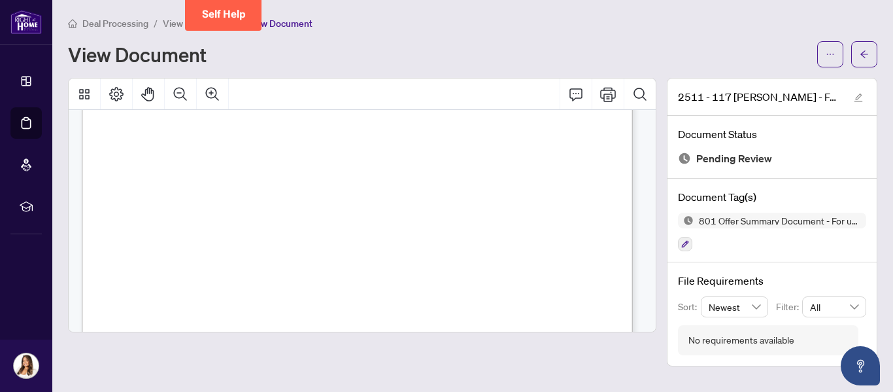
scroll to position [259, 0]
click at [174, 25] on span "View Transaction" at bounding box center [198, 24] width 70 height 12
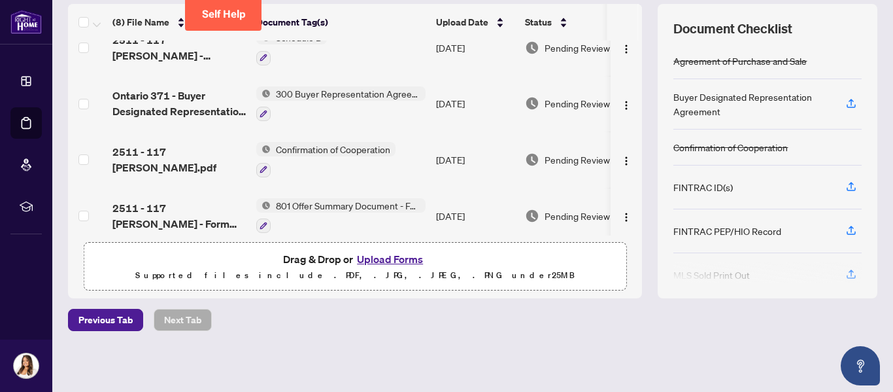
scroll to position [256, 0]
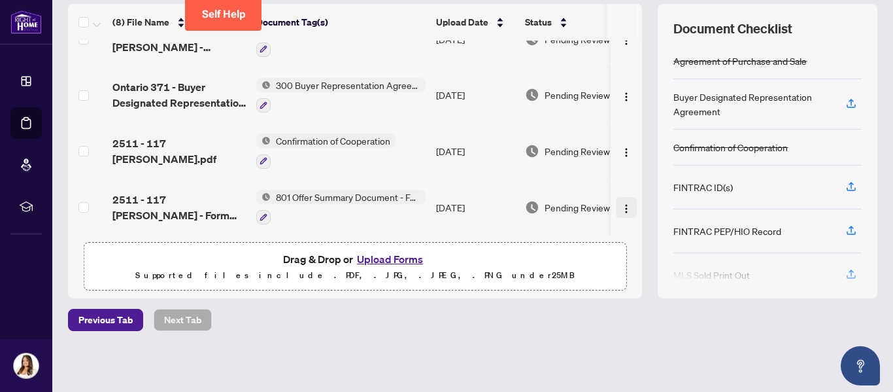
click at [621, 205] on img "button" at bounding box center [626, 208] width 10 height 10
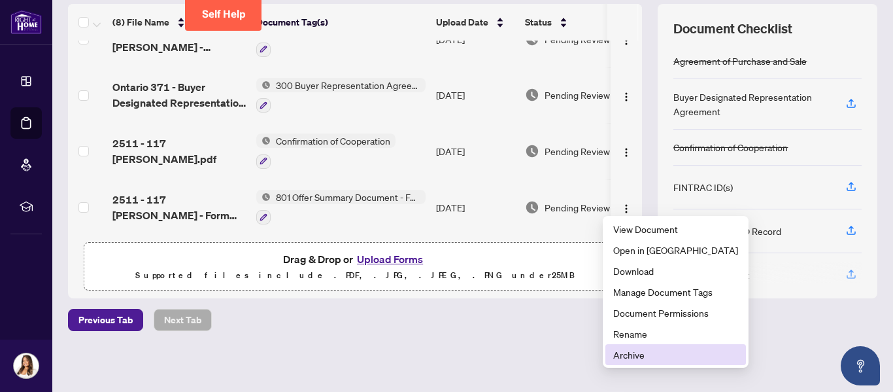
click at [633, 345] on li "Archive" at bounding box center [676, 354] width 141 height 21
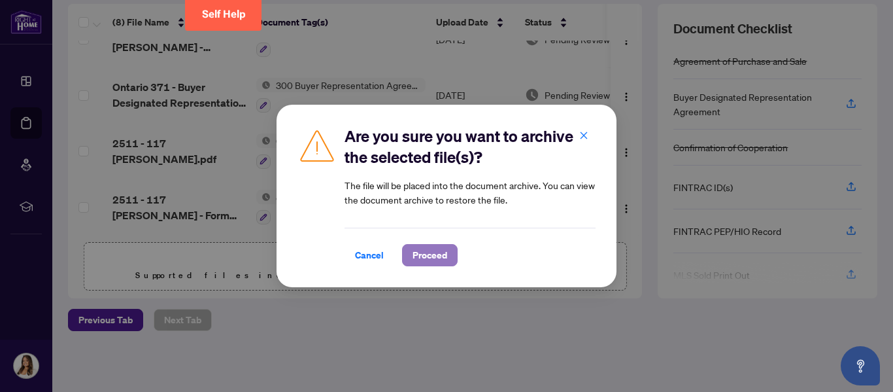
click at [426, 258] on span "Proceed" at bounding box center [430, 255] width 35 height 21
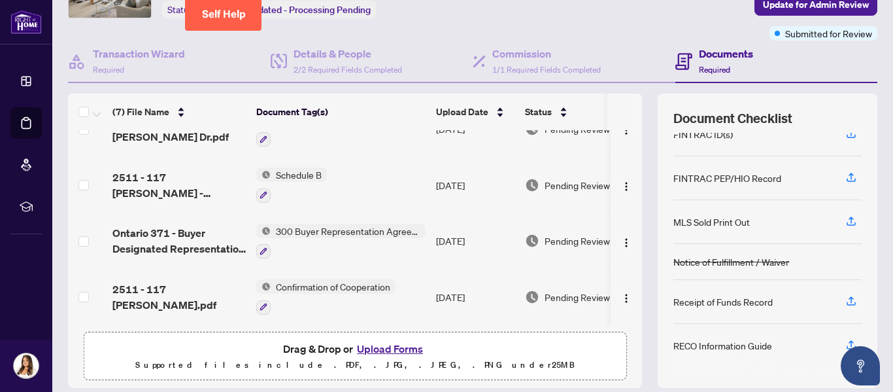
scroll to position [84, 0]
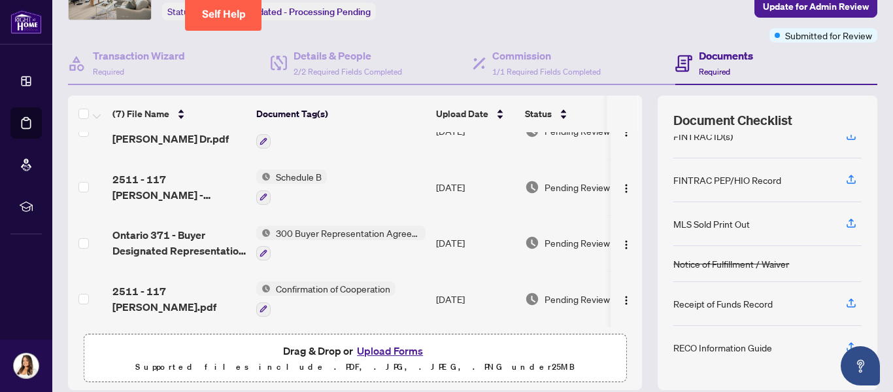
click at [388, 349] on button "Upload Forms" at bounding box center [390, 350] width 74 height 17
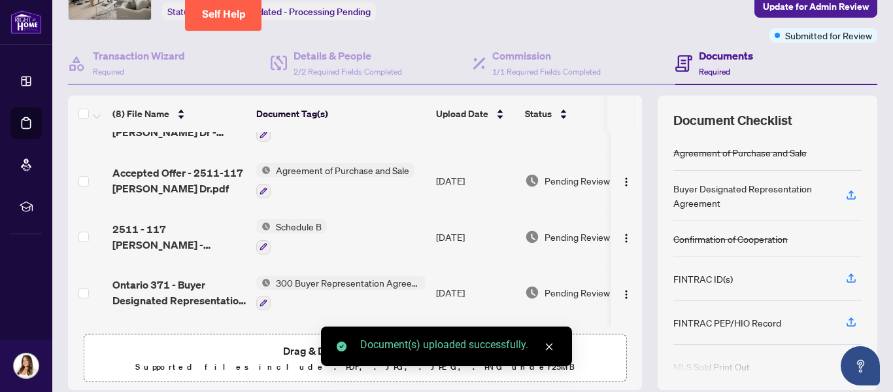
scroll to position [252, 0]
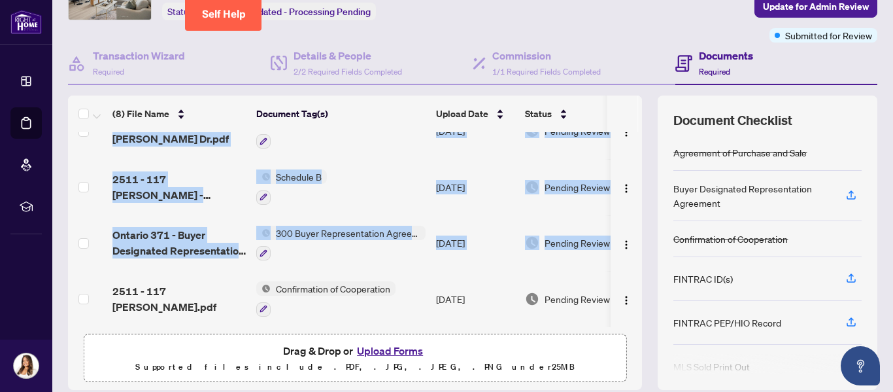
drag, startPoint x: 634, startPoint y: 283, endPoint x: 632, endPoint y: 296, distance: 13.9
click at [632, 296] on div "(8) File Name Document Tag(s) Upload Date Status 2511 - 117 [PERSON_NAME] - For…" at bounding box center [473, 242] width 810 height 294
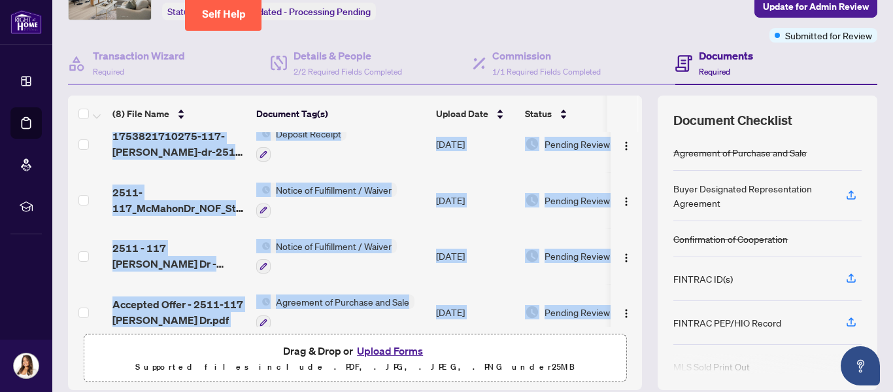
scroll to position [0, 0]
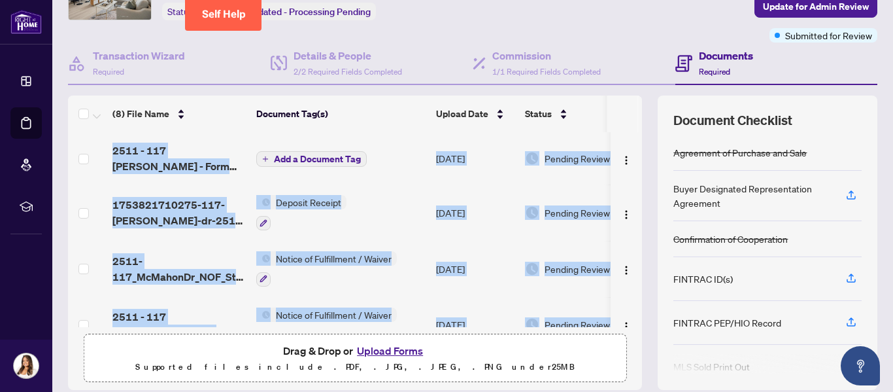
click at [320, 160] on span "Add a Document Tag" at bounding box center [317, 158] width 87 height 9
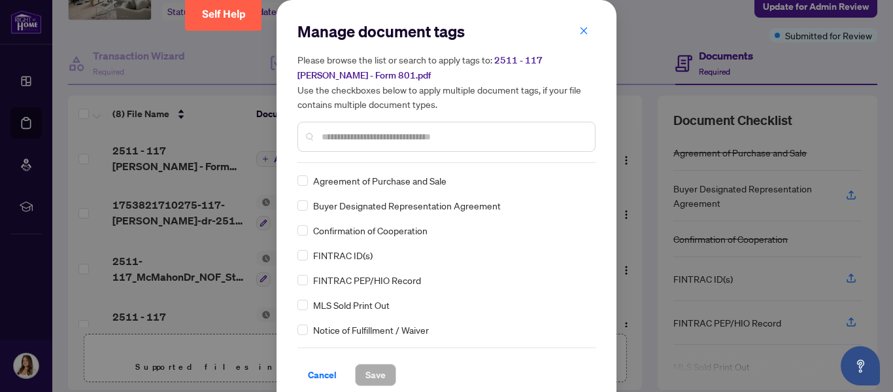
click at [408, 143] on div at bounding box center [447, 137] width 298 height 30
click at [418, 138] on input "text" at bounding box center [453, 136] width 263 height 14
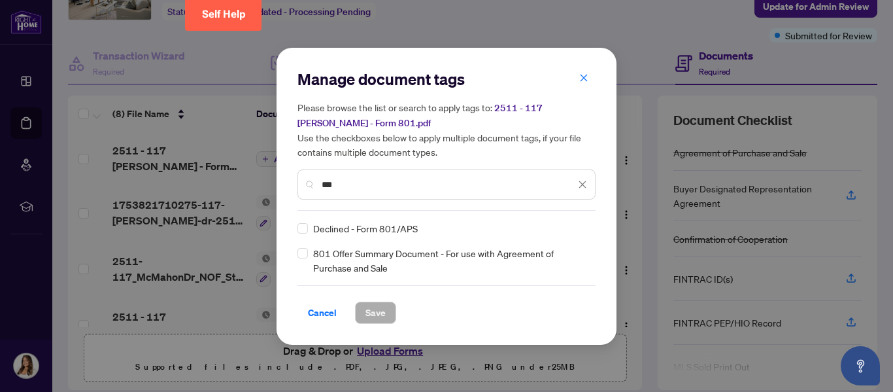
type input "***"
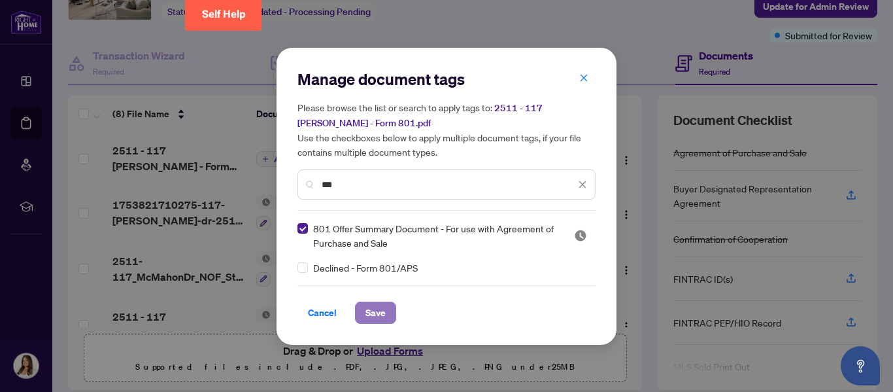
click at [369, 311] on span "Save" at bounding box center [376, 312] width 20 height 21
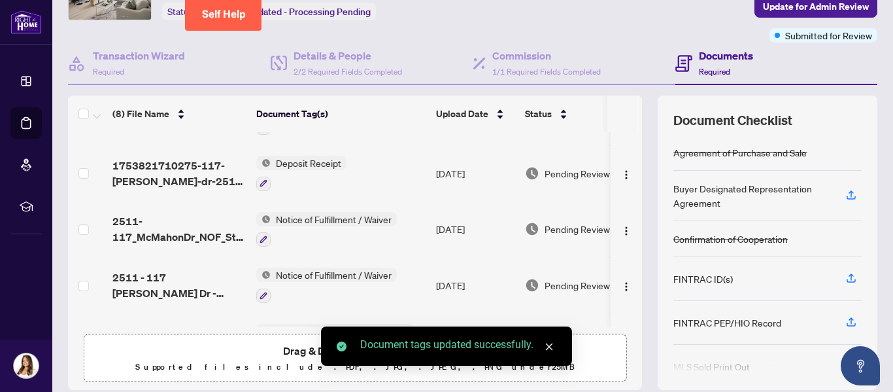
scroll to position [48, 0]
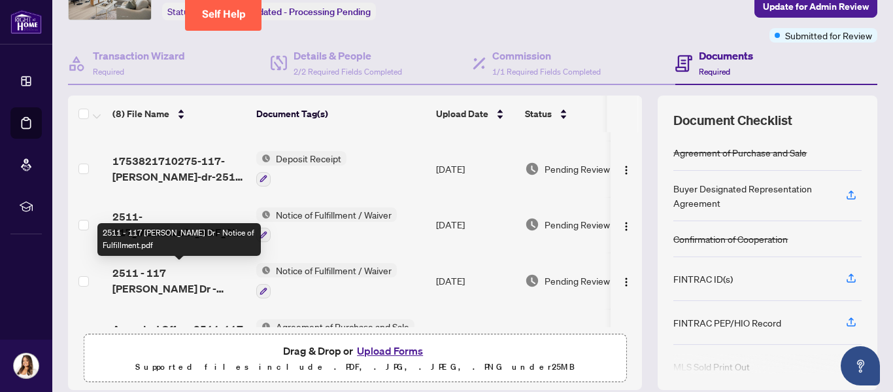
click at [193, 278] on span "2511 - 117 [PERSON_NAME] Dr - Notice of Fulfillment.pdf" at bounding box center [178, 280] width 133 height 31
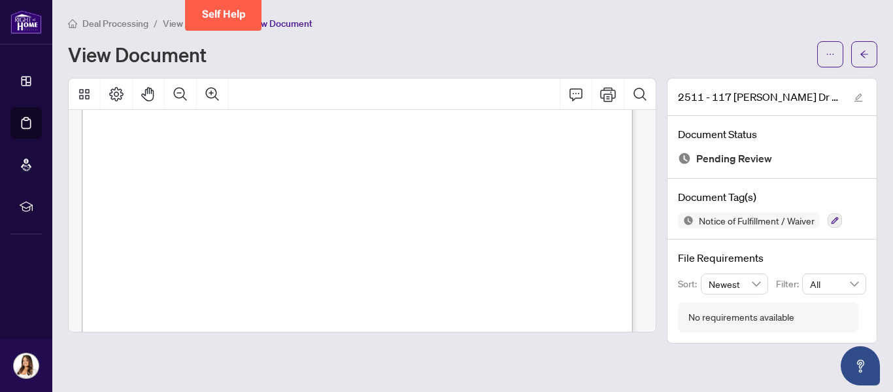
scroll to position [518, 0]
click at [177, 18] on span "View Transaction" at bounding box center [198, 24] width 70 height 12
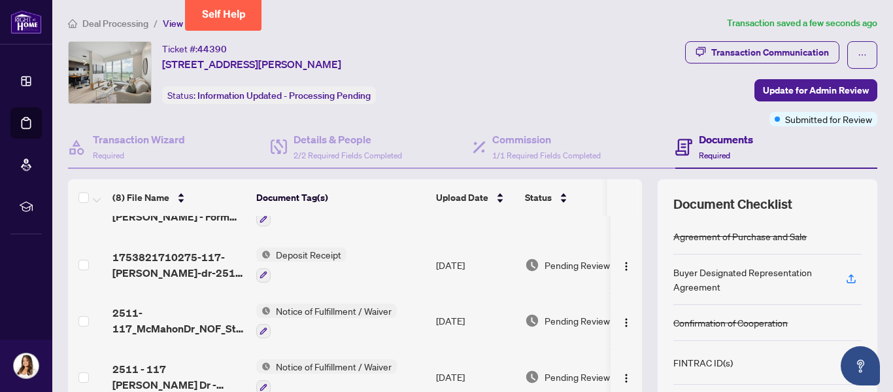
scroll to position [58, 0]
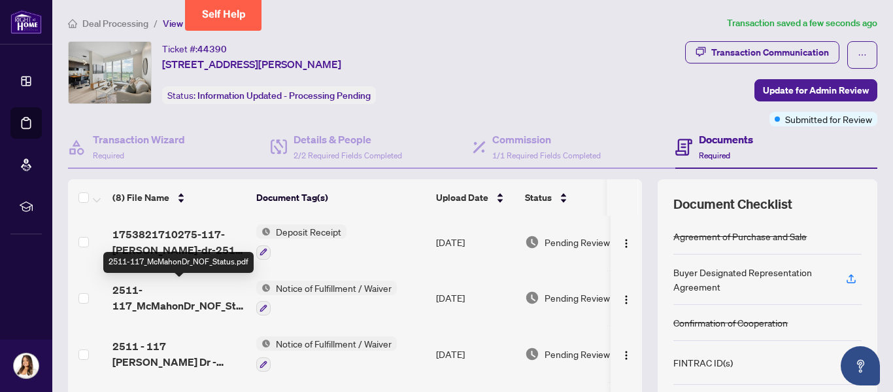
click at [173, 302] on span "2511-117_McMahonDr_NOF_Status.pdf" at bounding box center [178, 297] width 133 height 31
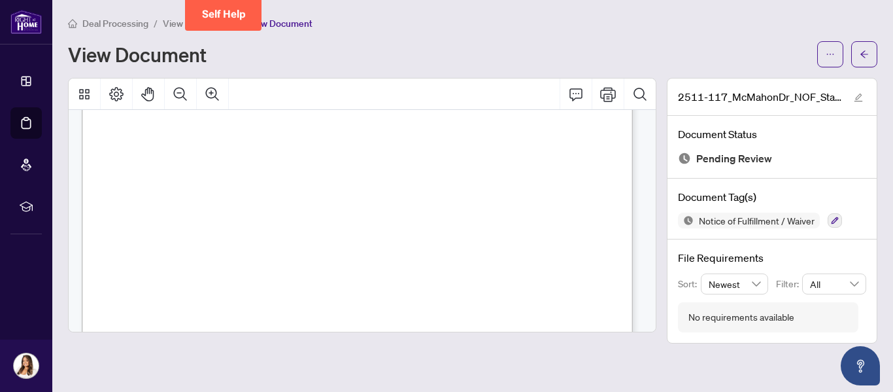
scroll to position [518, 0]
click at [171, 24] on span "View Transaction" at bounding box center [198, 24] width 70 height 12
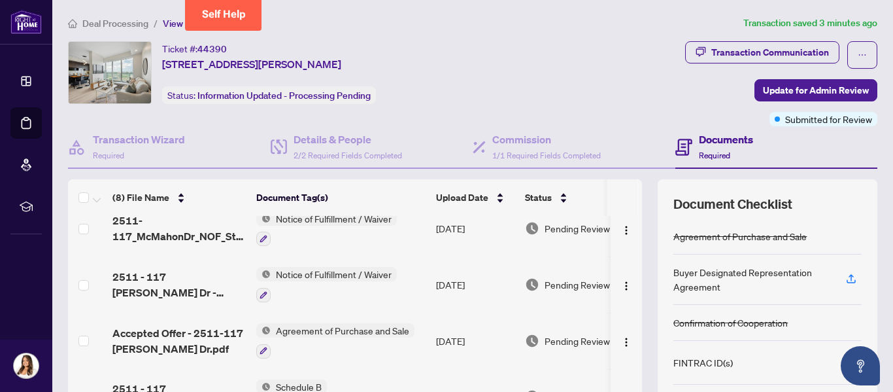
scroll to position [126, 0]
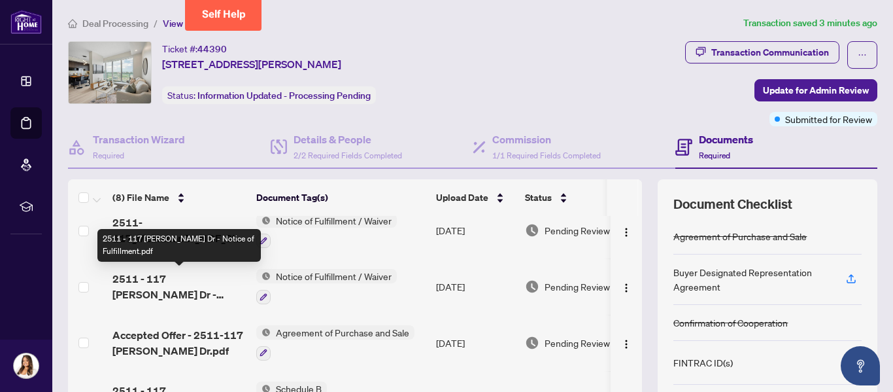
click at [188, 294] on span "2511 - 117 [PERSON_NAME] Dr - Notice of Fulfillment.pdf" at bounding box center [178, 286] width 133 height 31
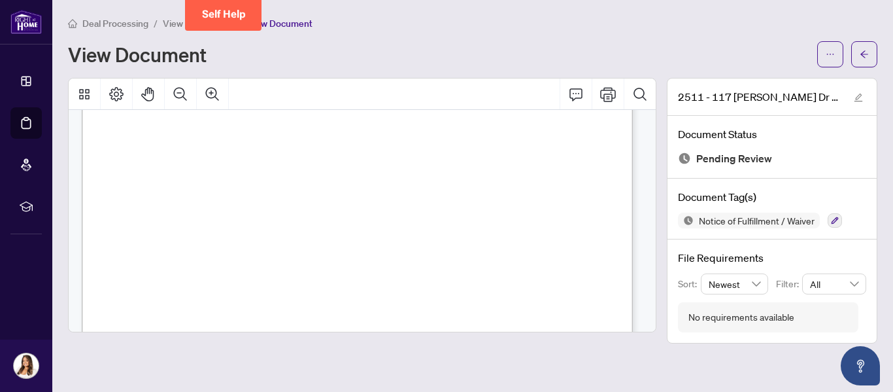
scroll to position [518, 0]
click at [169, 24] on span "View Transaction" at bounding box center [198, 24] width 70 height 12
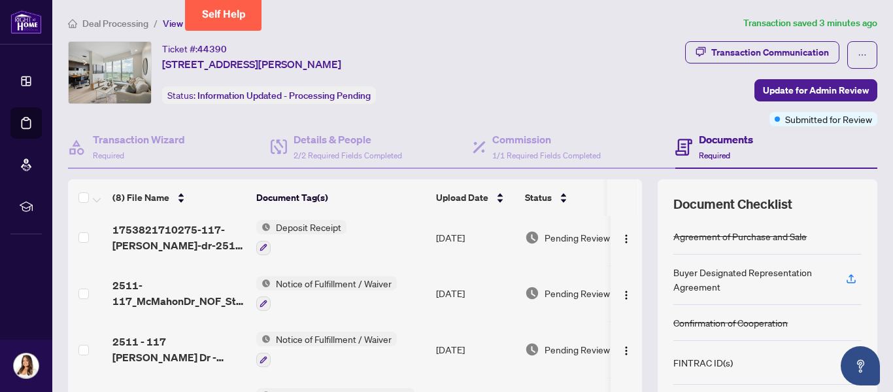
scroll to position [74, 0]
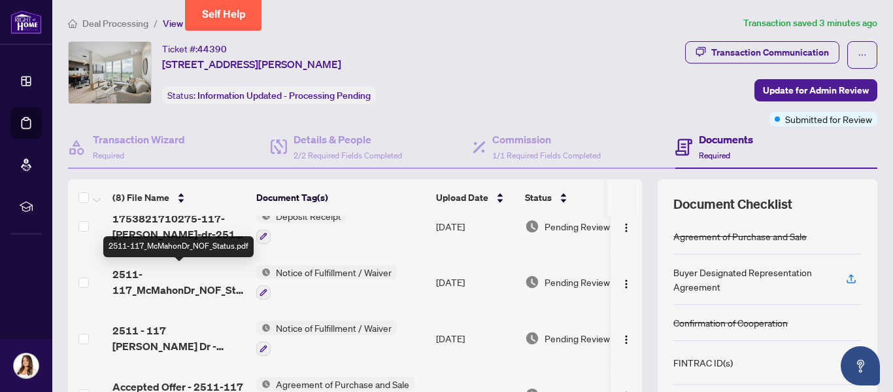
click at [180, 292] on span "2511-117_McMahonDr_NOF_Status.pdf" at bounding box center [178, 281] width 133 height 31
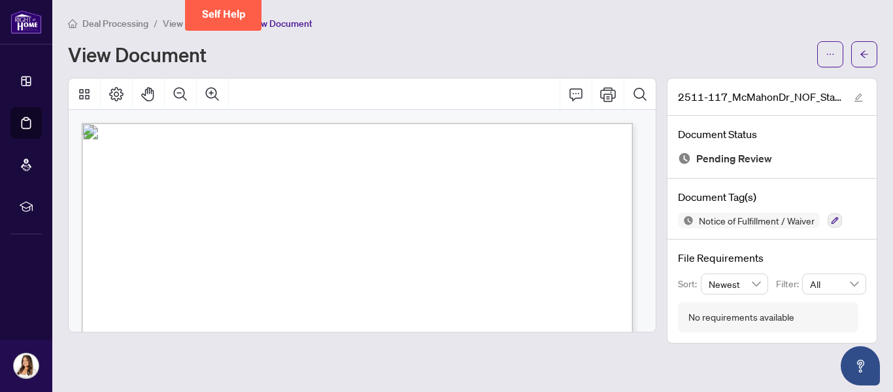
click at [171, 22] on span "View Transaction" at bounding box center [198, 24] width 70 height 12
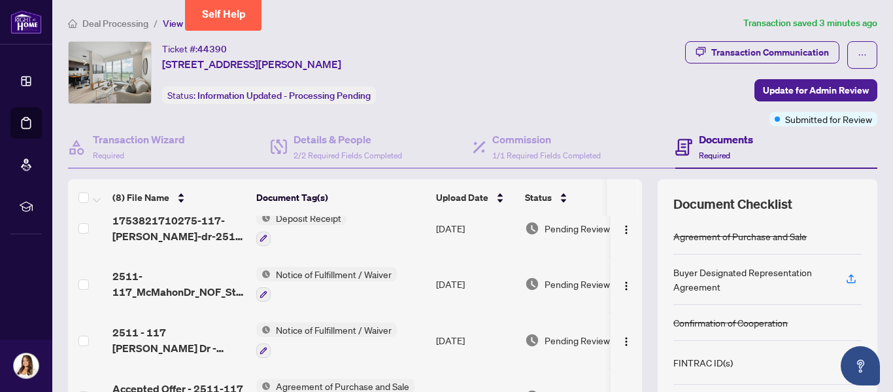
scroll to position [83, 0]
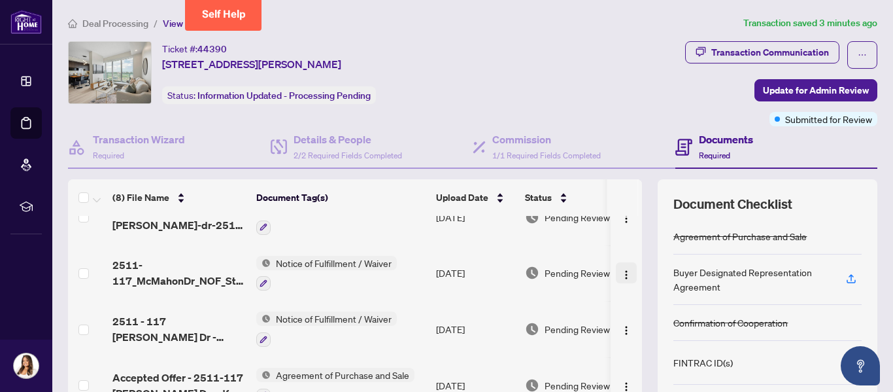
click at [621, 277] on img "button" at bounding box center [626, 274] width 10 height 10
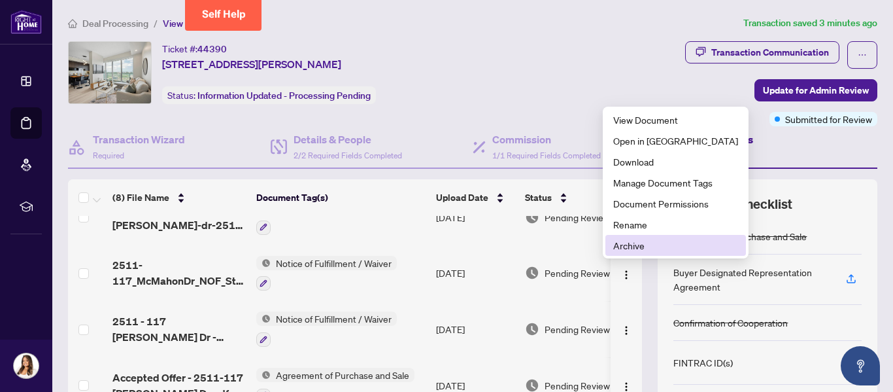
click at [628, 246] on span "Archive" at bounding box center [675, 245] width 125 height 14
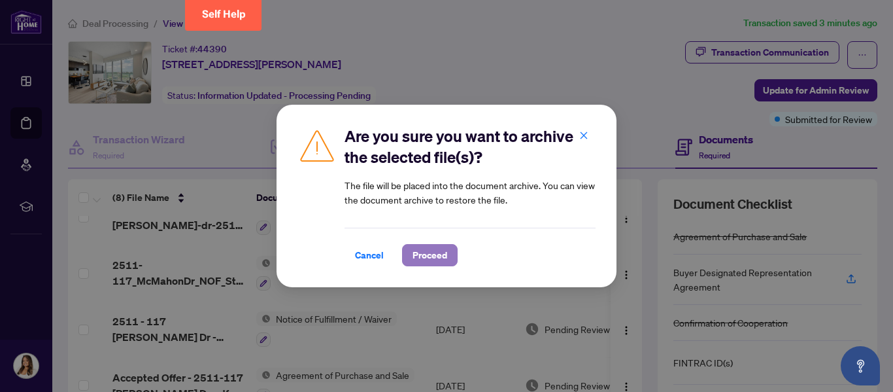
click at [436, 253] on span "Proceed" at bounding box center [430, 255] width 35 height 21
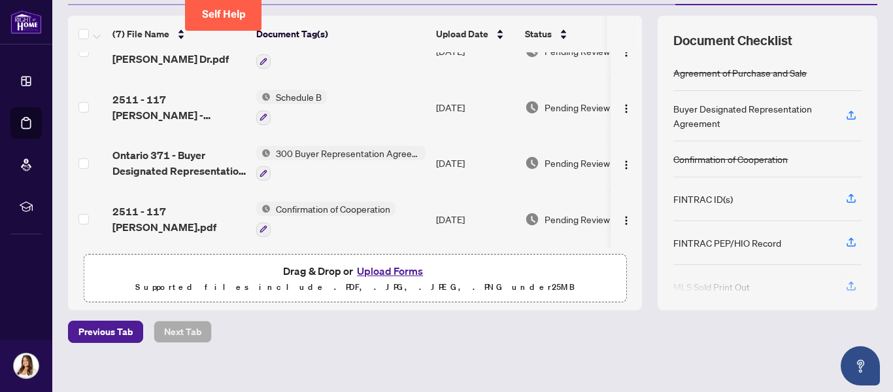
scroll to position [172, 0]
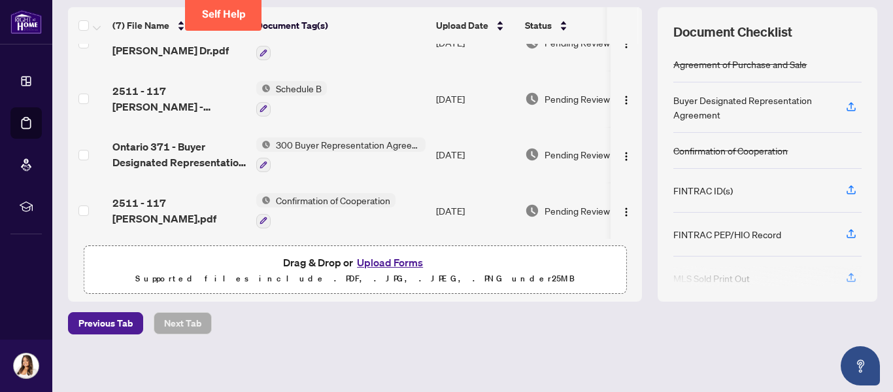
click at [397, 262] on button "Upload Forms" at bounding box center [390, 262] width 74 height 17
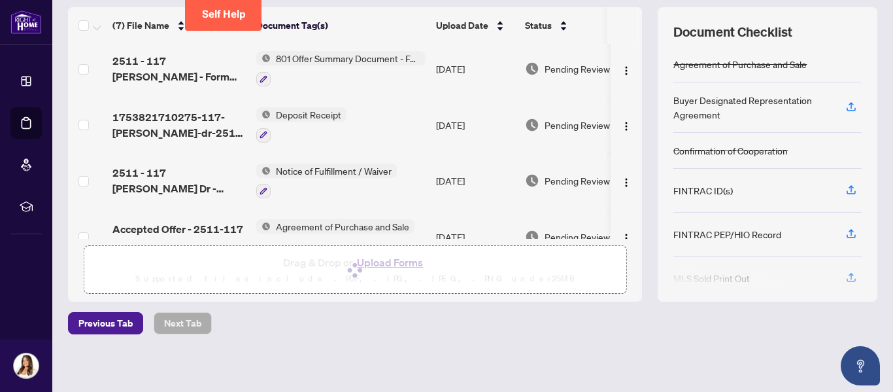
scroll to position [0, 0]
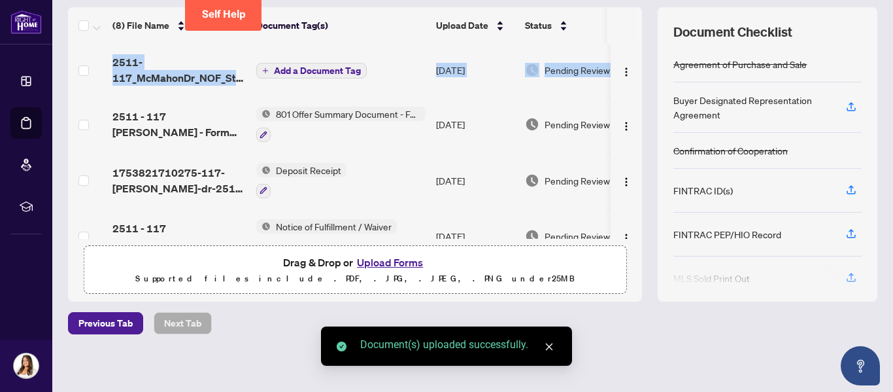
drag, startPoint x: 633, startPoint y: 56, endPoint x: 632, endPoint y: 16, distance: 39.3
click at [632, 16] on div "(8) File Name Document Tag(s) Upload Date Status 2511-117_McMahonDr_NOF_Status.…" at bounding box center [473, 154] width 810 height 294
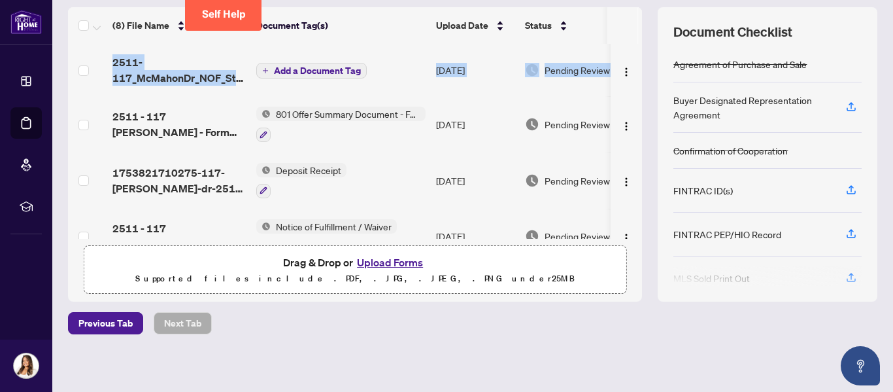
click at [338, 73] on span "Add a Document Tag" at bounding box center [317, 70] width 87 height 9
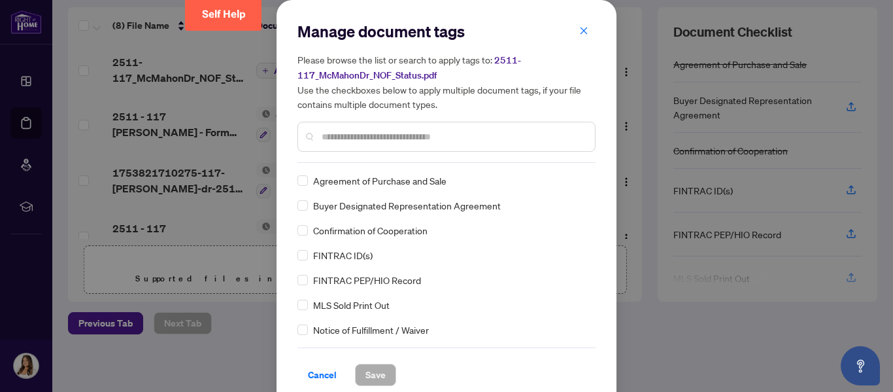
click at [303, 326] on div "Agreement of Purchase and Sale Buyer Designated Representation Agreement Confir…" at bounding box center [447, 254] width 298 height 163
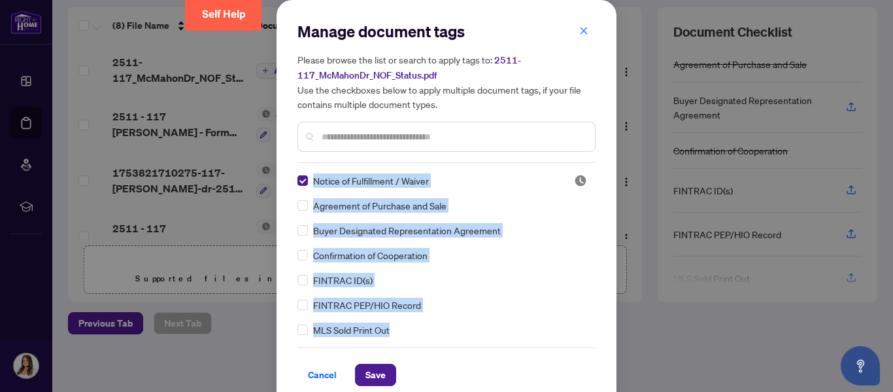
click at [507, 202] on div "Agreement of Purchase and Sale" at bounding box center [443, 205] width 290 height 14
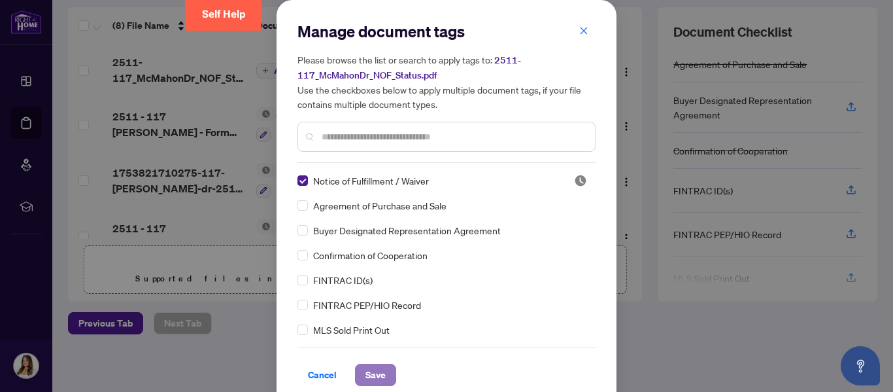
click at [370, 366] on span "Save" at bounding box center [376, 374] width 20 height 21
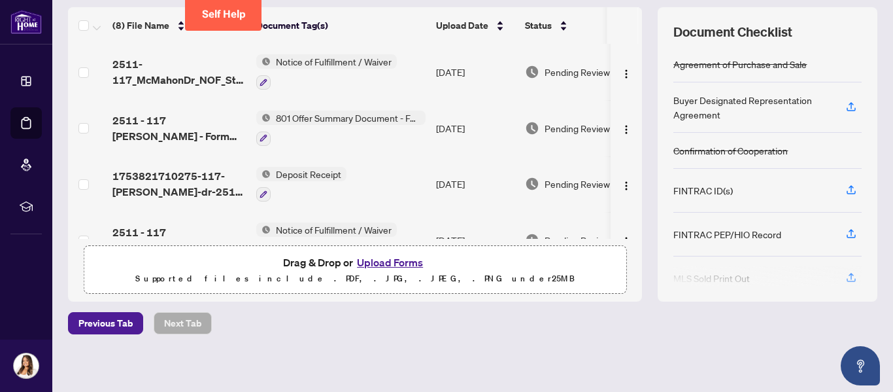
drag, startPoint x: 633, startPoint y: 97, endPoint x: 633, endPoint y: 61, distance: 36.0
click at [633, 61] on div "(8) File Name Document Tag(s) Upload Date Status 2511-117_McMahonDr_NOF_Status.…" at bounding box center [473, 154] width 810 height 294
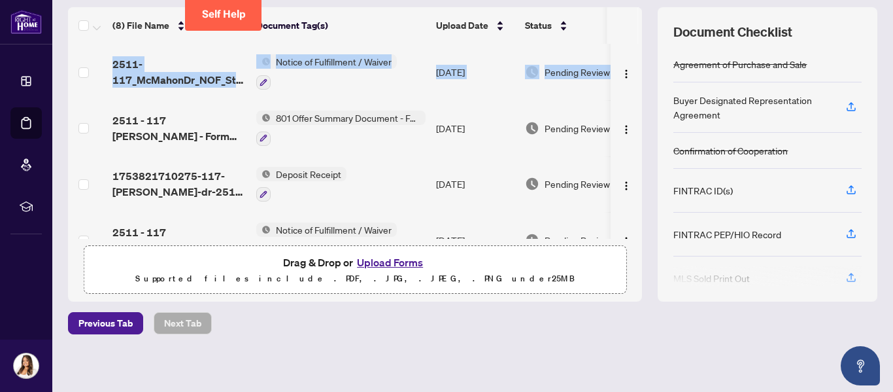
drag, startPoint x: 633, startPoint y: 61, endPoint x: 631, endPoint y: 31, distance: 30.1
click at [631, 31] on div "(8) File Name Document Tag(s) Upload Date Status 2511-117_McMahonDr_NOF_Status.…" at bounding box center [473, 154] width 810 height 294
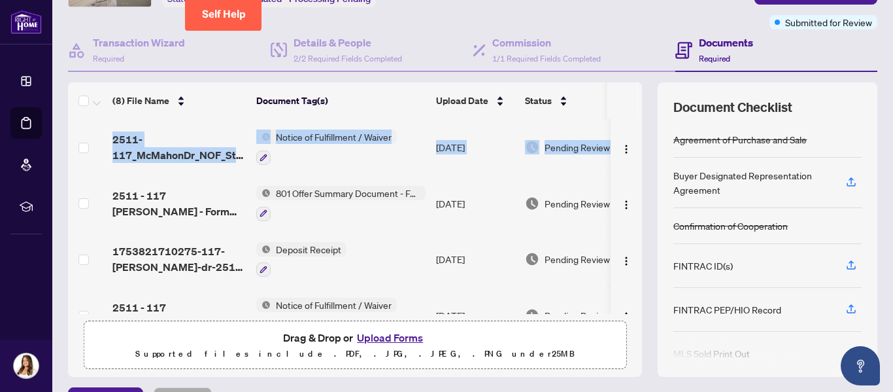
scroll to position [78, 0]
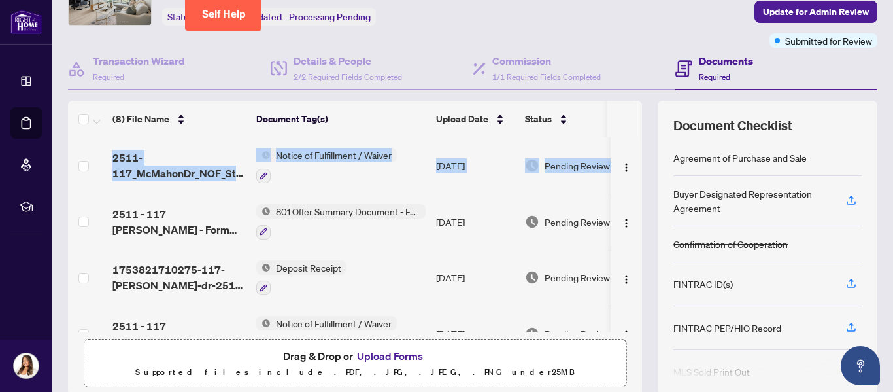
click at [627, 148] on td at bounding box center [626, 165] width 31 height 56
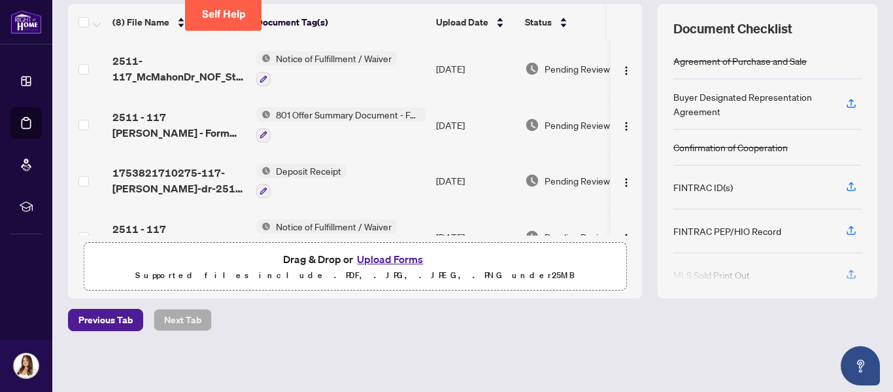
scroll to position [0, 0]
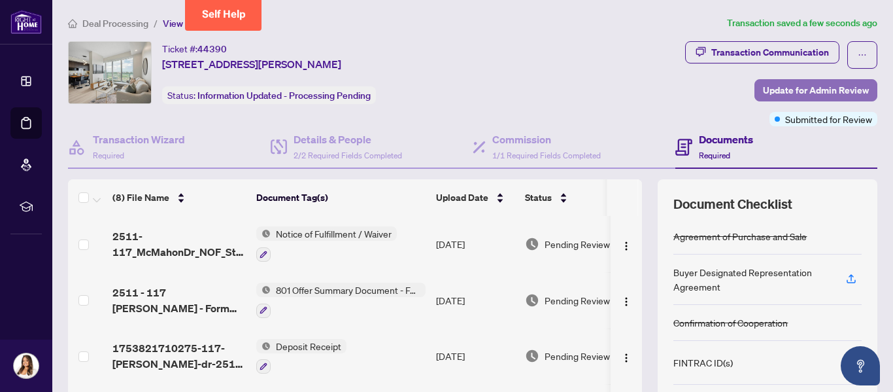
click at [824, 84] on span "Update for Admin Review" at bounding box center [816, 90] width 106 height 21
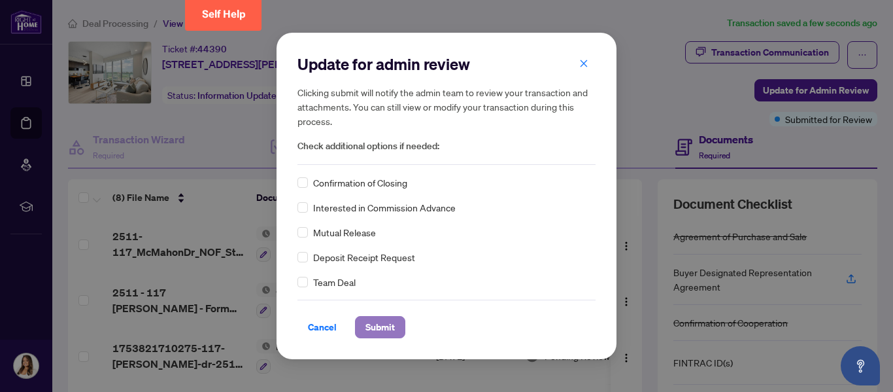
click at [378, 332] on span "Submit" at bounding box center [380, 327] width 29 height 21
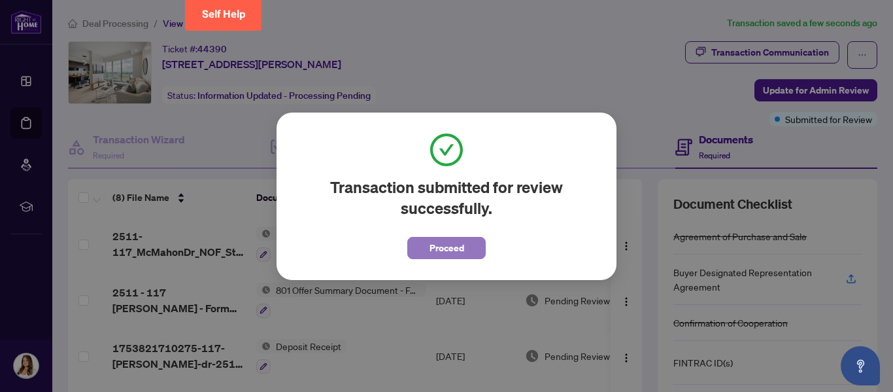
click at [417, 258] on button "Proceed" at bounding box center [446, 248] width 78 height 22
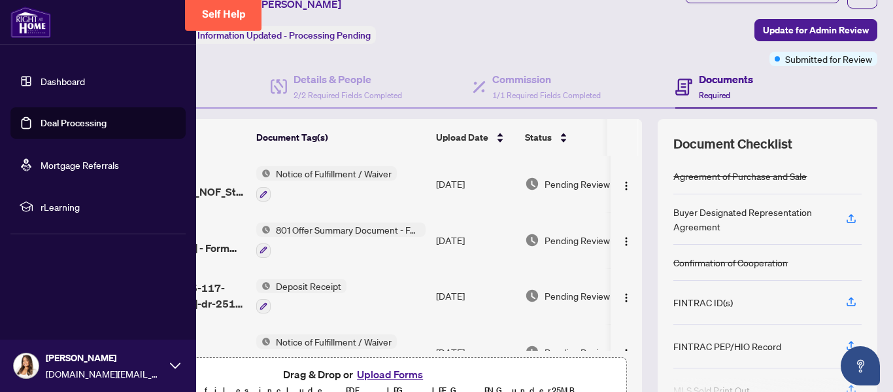
click at [58, 75] on link "Dashboard" at bounding box center [63, 81] width 44 height 12
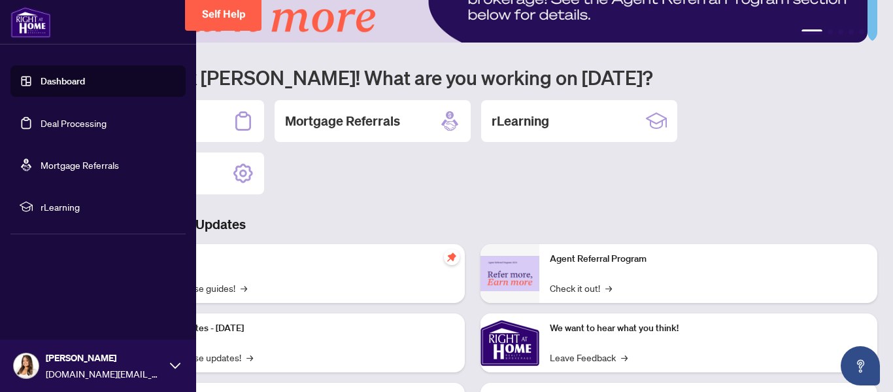
drag, startPoint x: 69, startPoint y: 122, endPoint x: 78, endPoint y: 130, distance: 12.5
click at [70, 124] on link "Deal Processing" at bounding box center [74, 123] width 66 height 12
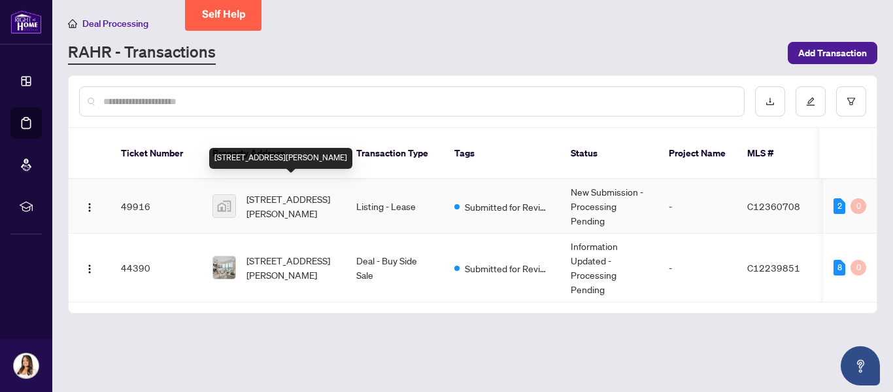
click at [283, 193] on span "[STREET_ADDRESS][PERSON_NAME]" at bounding box center [291, 206] width 89 height 29
